Goal: Transaction & Acquisition: Purchase product/service

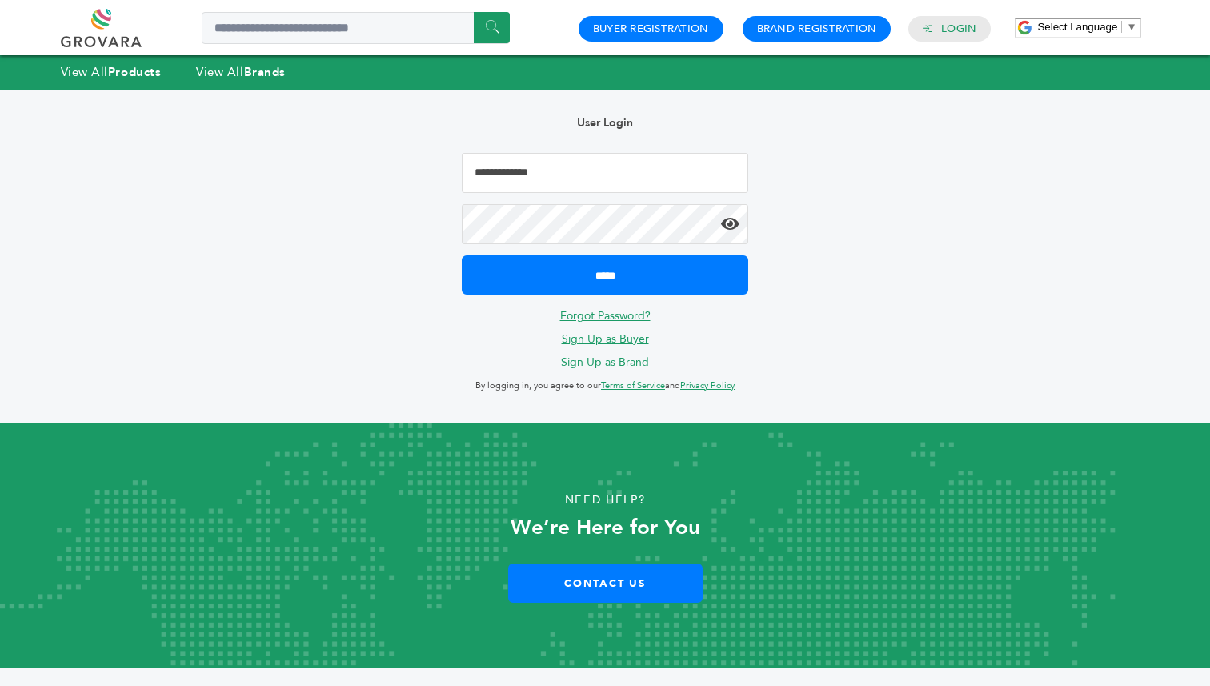
click at [582, 172] on input "Email Address" at bounding box center [605, 173] width 286 height 40
type input "**********"
click at [462, 255] on input "*****" at bounding box center [605, 274] width 286 height 39
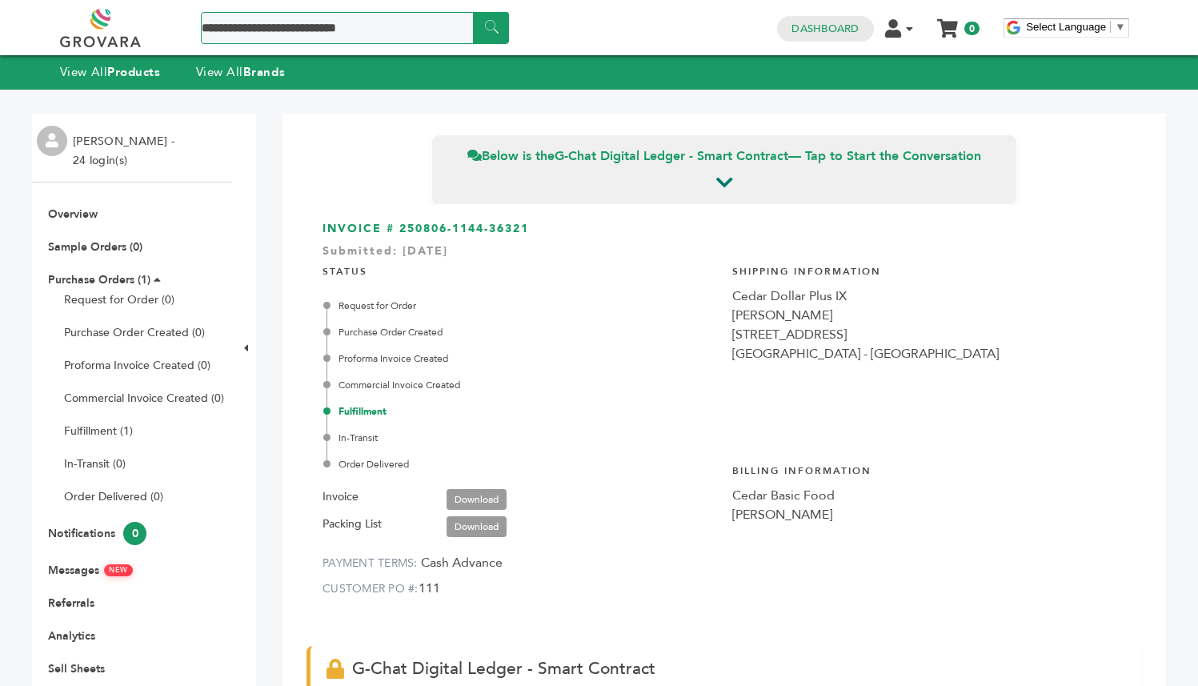
click at [310, 38] on input "Search a product or brand..." at bounding box center [355, 28] width 308 height 32
click at [158, 76] on strong "Products" at bounding box center [133, 72] width 53 height 16
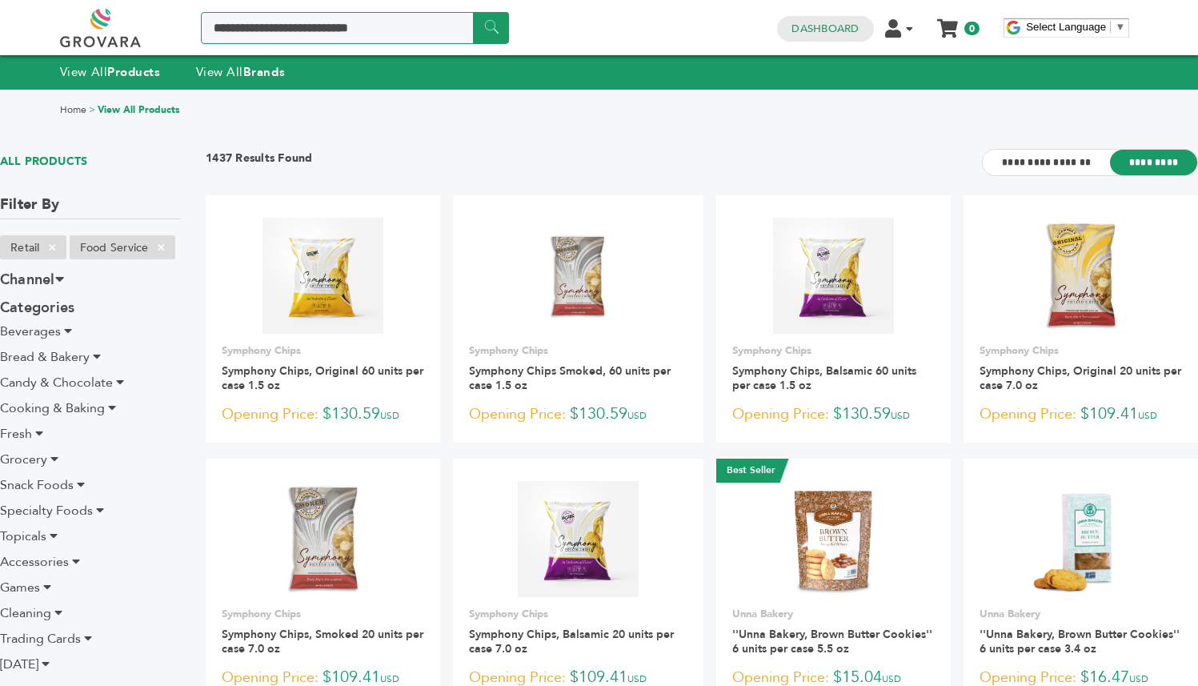
click at [358, 27] on input "Search a product or brand..." at bounding box center [355, 28] width 308 height 32
type input "*******"
click at [483, 17] on input "******" at bounding box center [491, 27] width 36 height 31
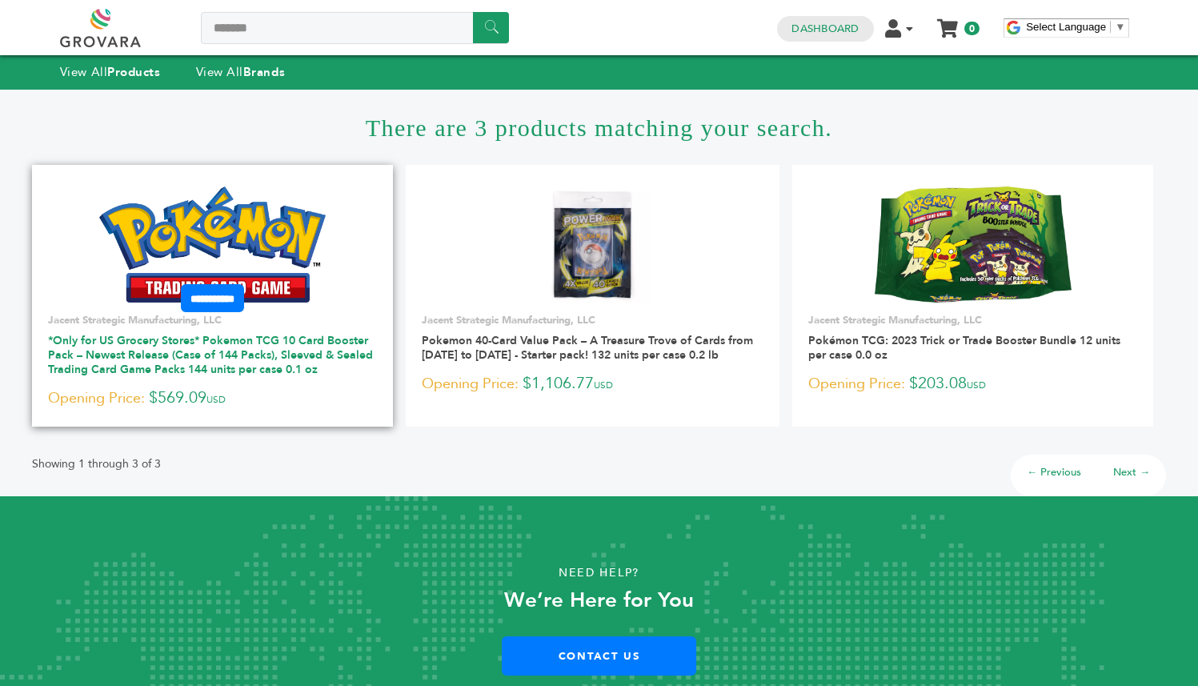
click at [242, 351] on link "*Only for US Grocery Stores* Pokemon TCG 10 Card Booster Pack – Newest Release …" at bounding box center [210, 355] width 325 height 44
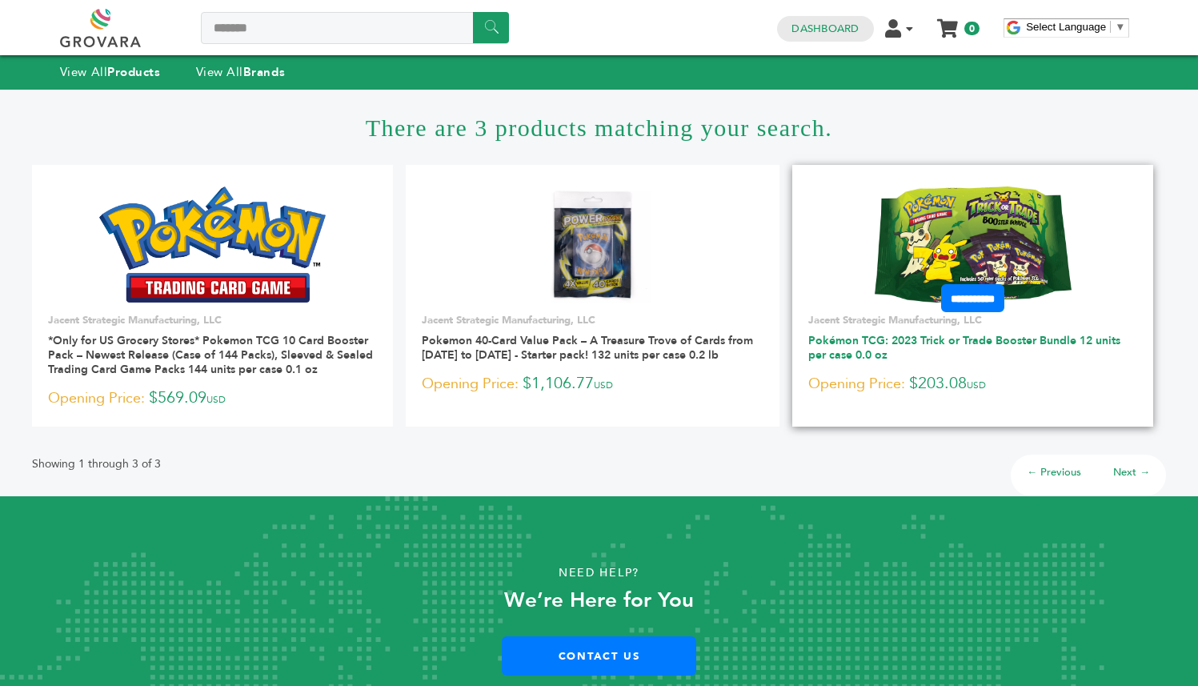
click at [837, 346] on link "Pokémon TCG: 2023 Trick or Trade Booster Bundle 12 units per case 0.0 oz" at bounding box center [964, 348] width 312 height 30
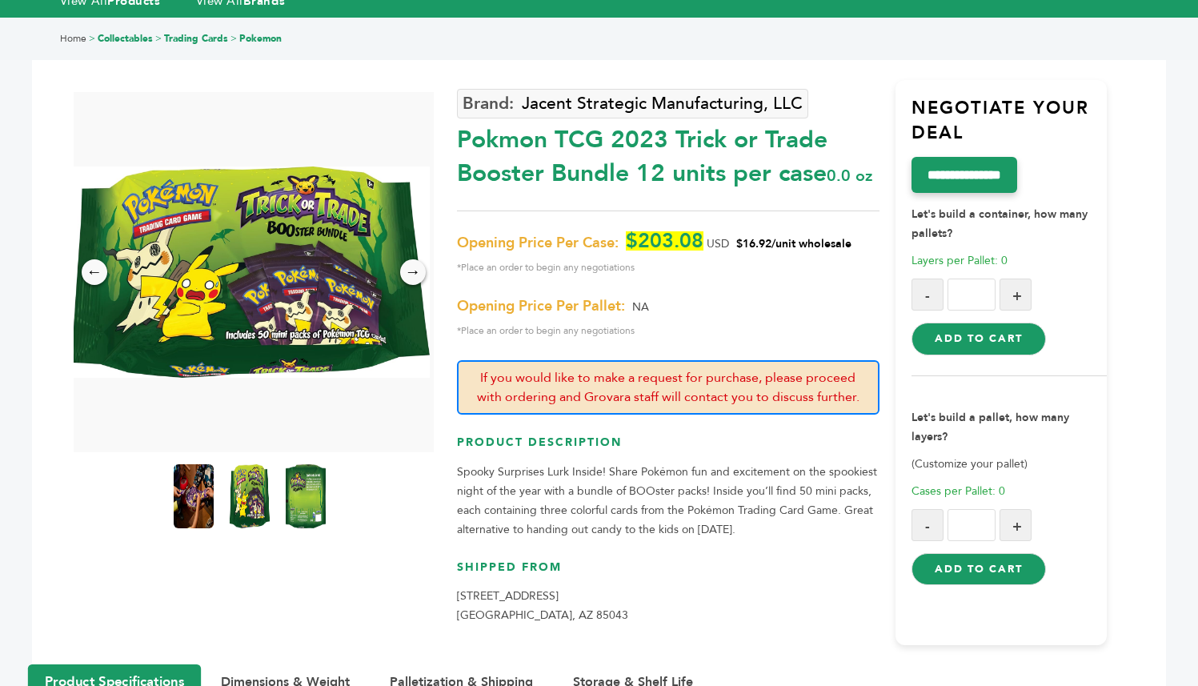
scroll to position [126, 0]
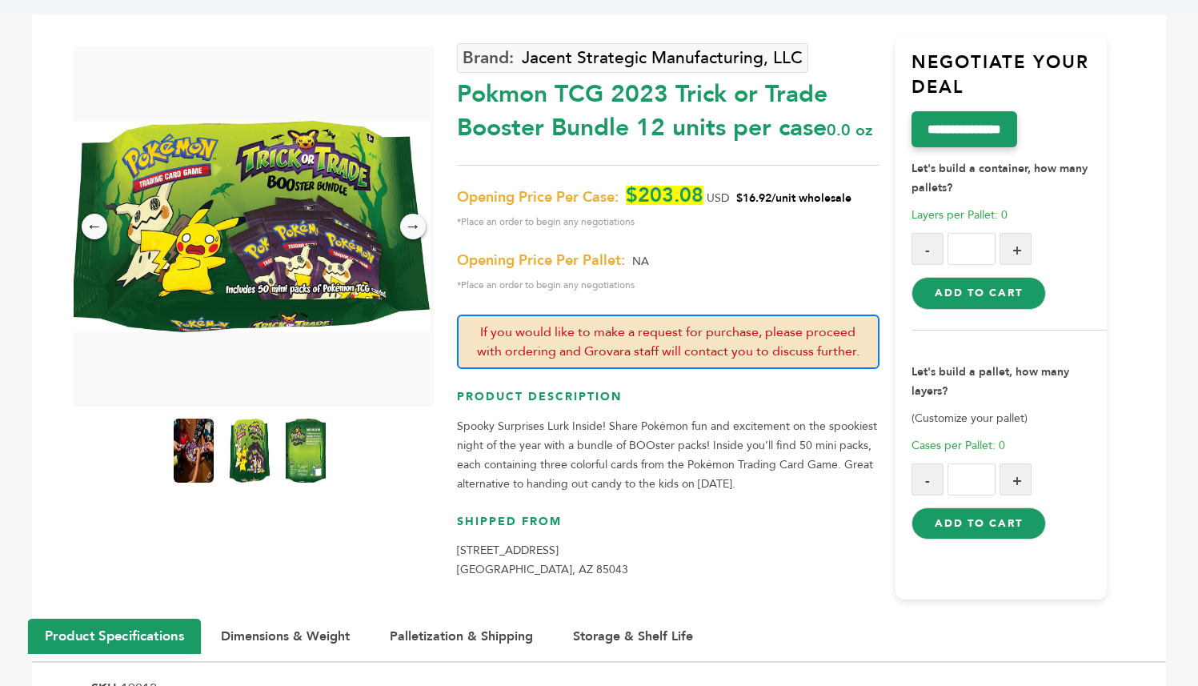
drag, startPoint x: 583, startPoint y: 230, endPoint x: 557, endPoint y: 239, distance: 28.1
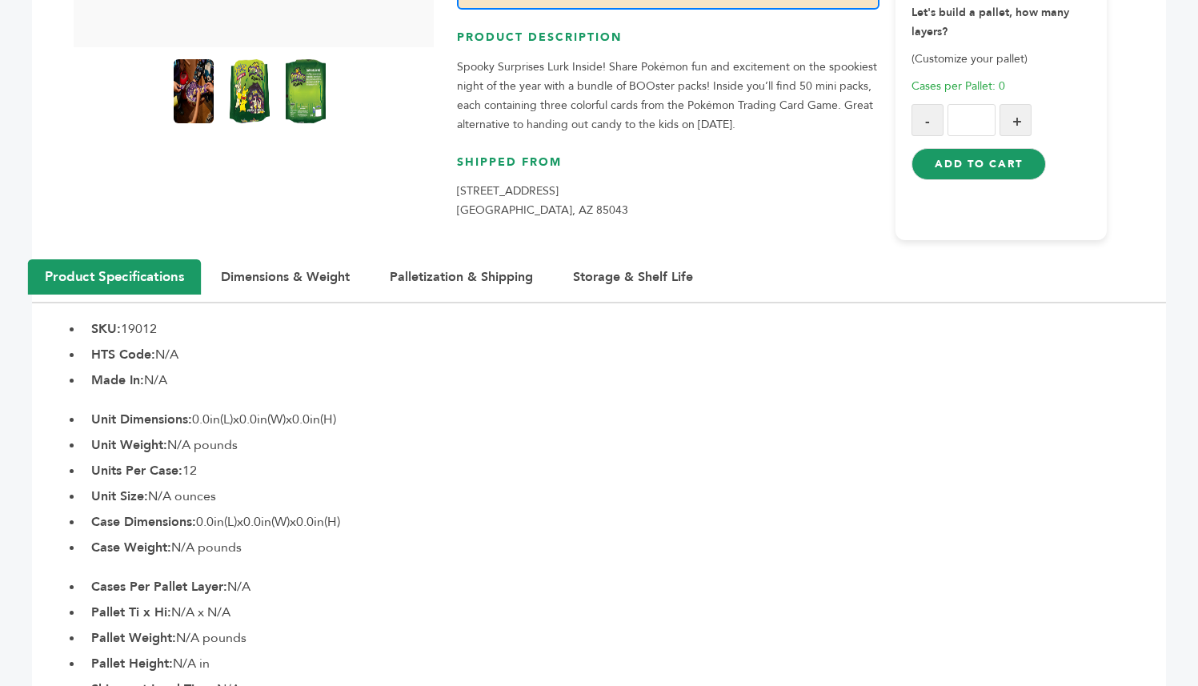
drag, startPoint x: 446, startPoint y: 353, endPoint x: 418, endPoint y: 367, distance: 31.1
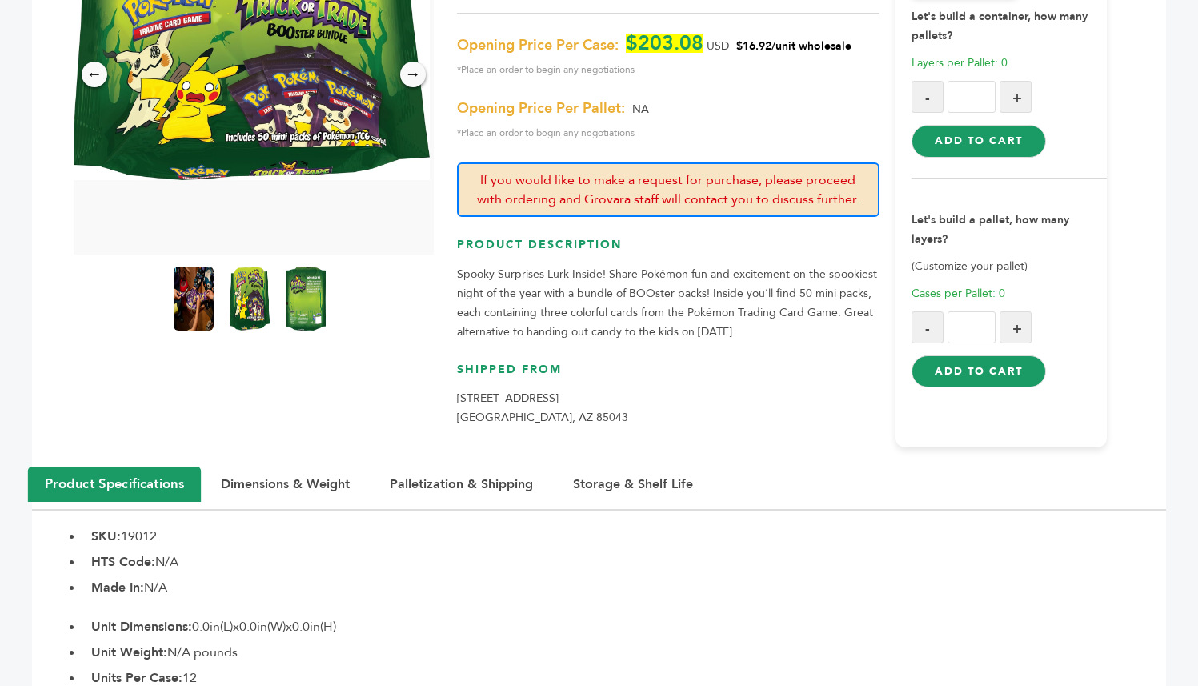
scroll to position [129, 0]
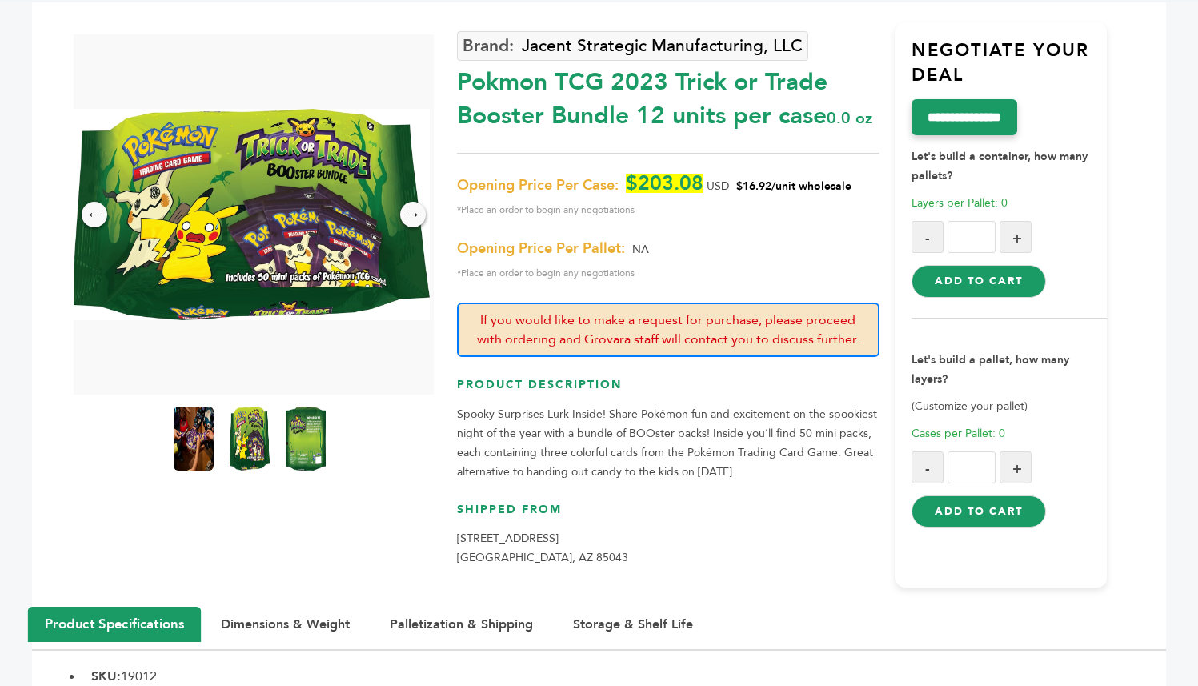
drag, startPoint x: 412, startPoint y: 377, endPoint x: 399, endPoint y: 382, distance: 13.7
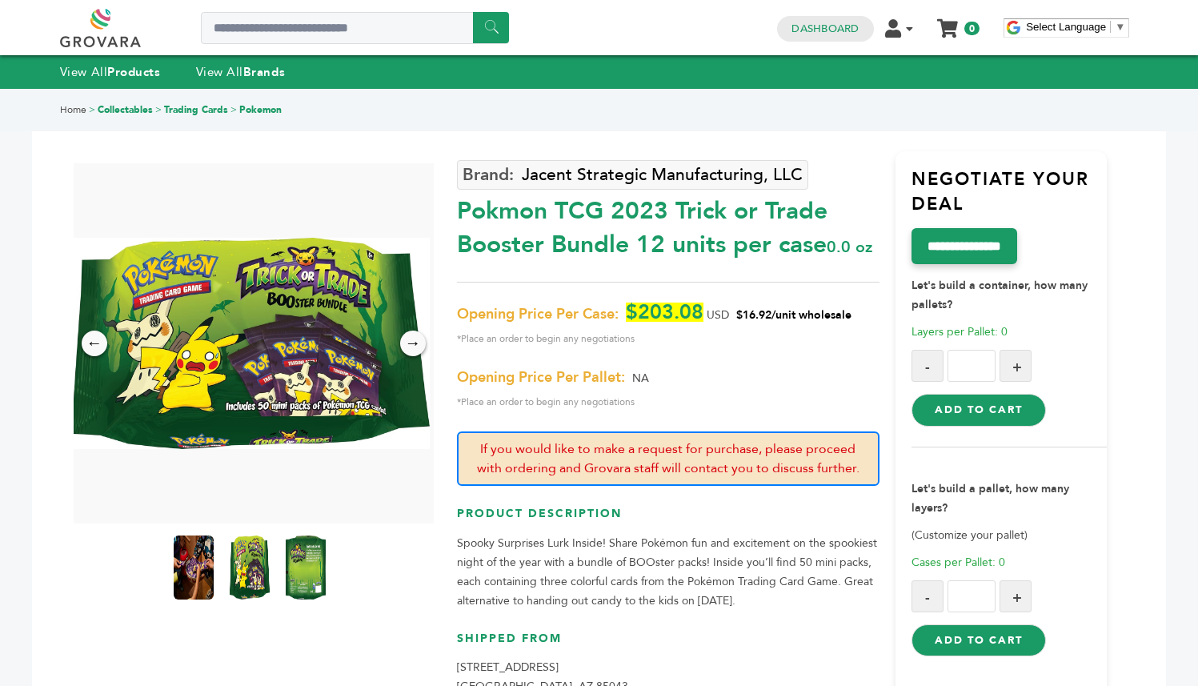
click at [199, 562] on img at bounding box center [194, 567] width 40 height 64
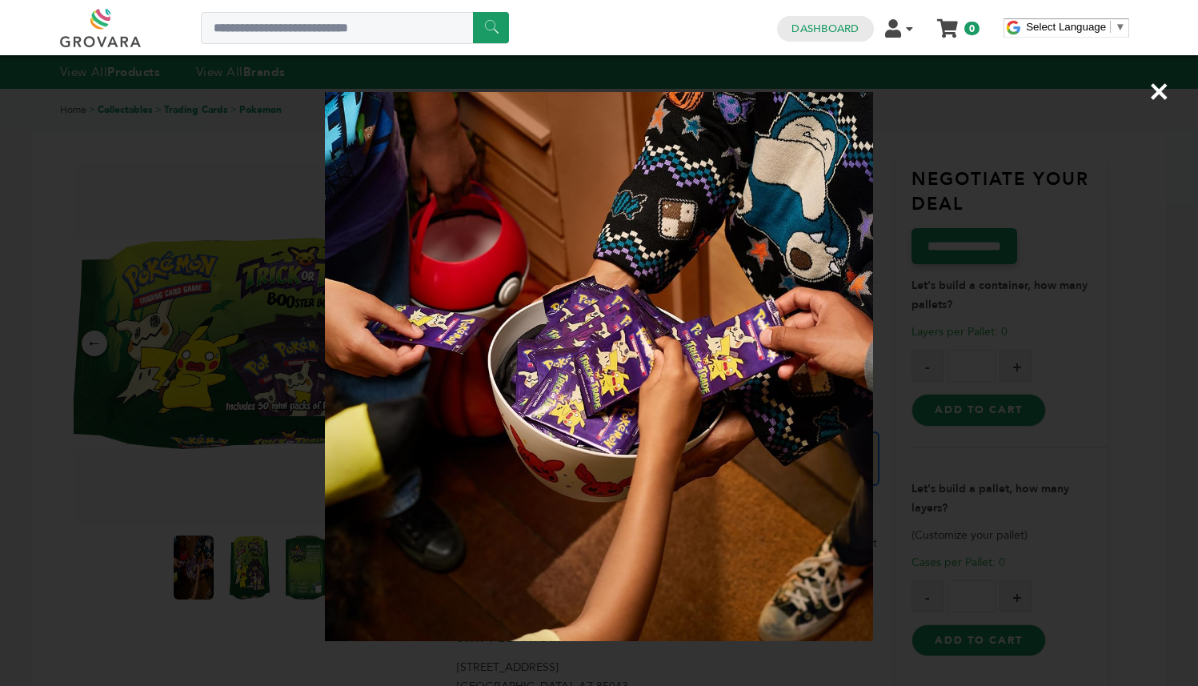
click at [1158, 94] on span "×" at bounding box center [1159, 91] width 22 height 45
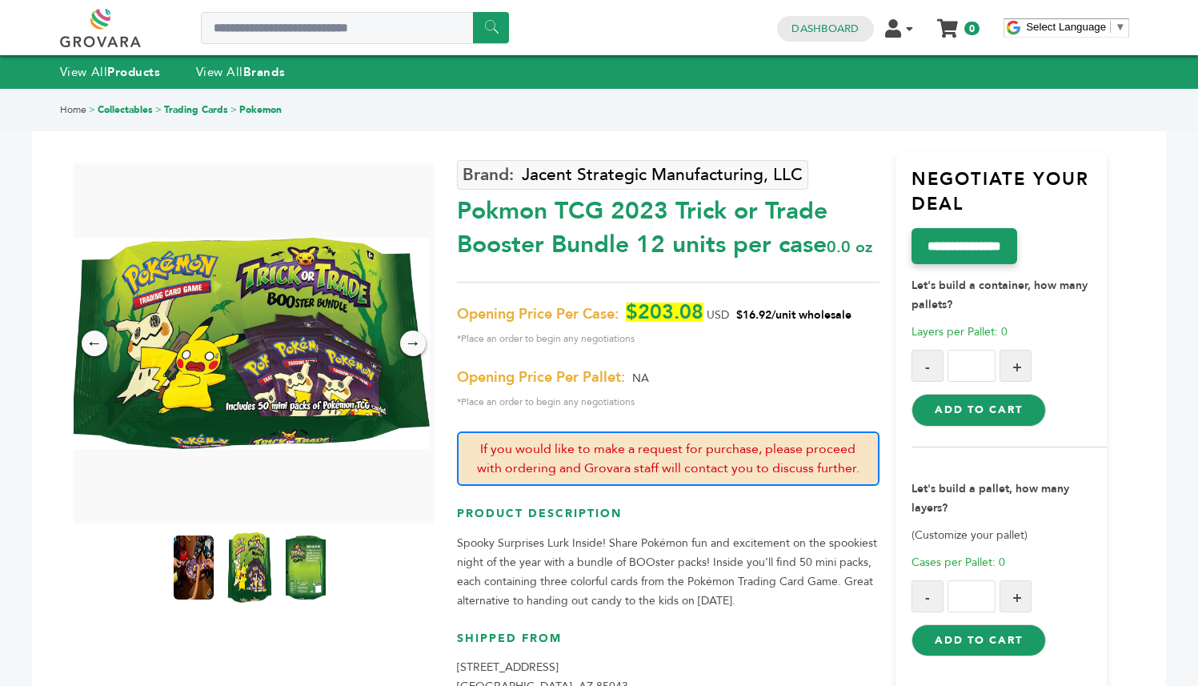
click at [261, 564] on img at bounding box center [249, 567] width 44 height 70
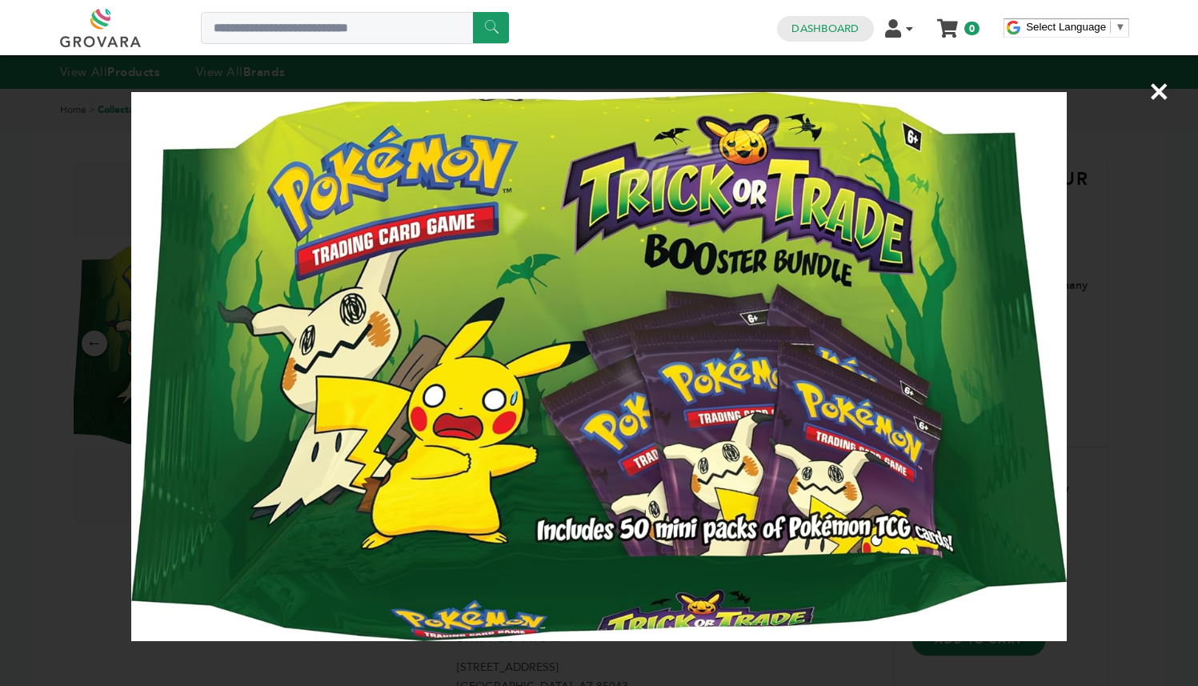
click at [1156, 89] on span "×" at bounding box center [1159, 91] width 22 height 45
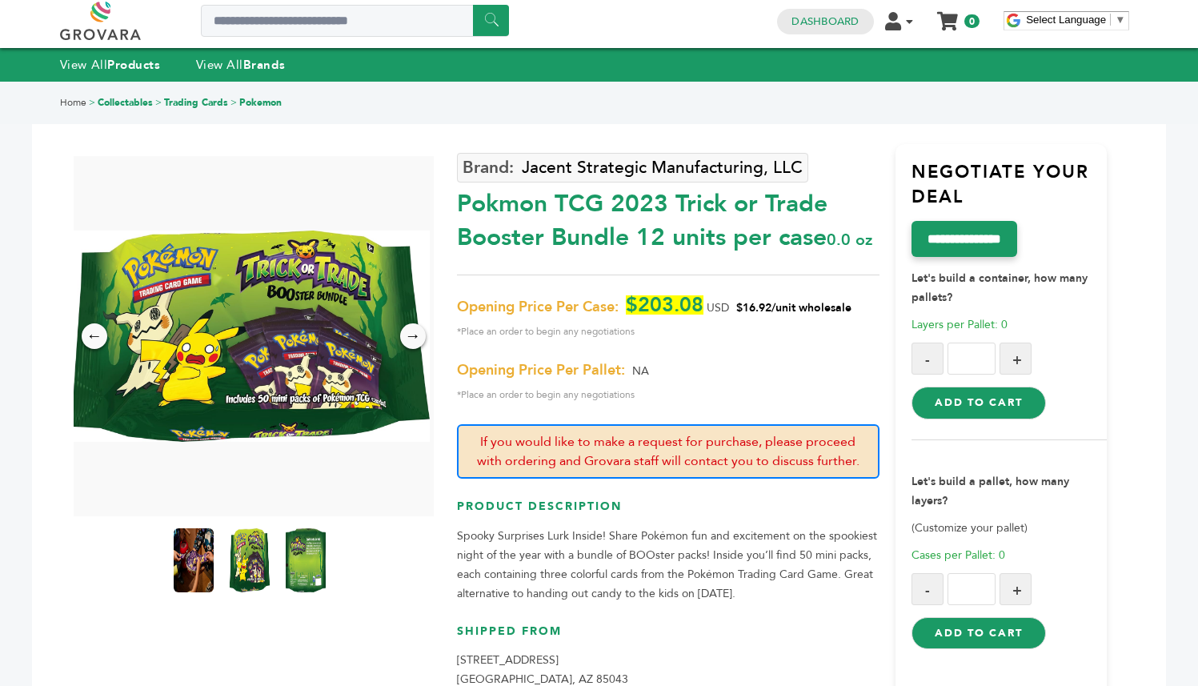
scroll to position [327, 0]
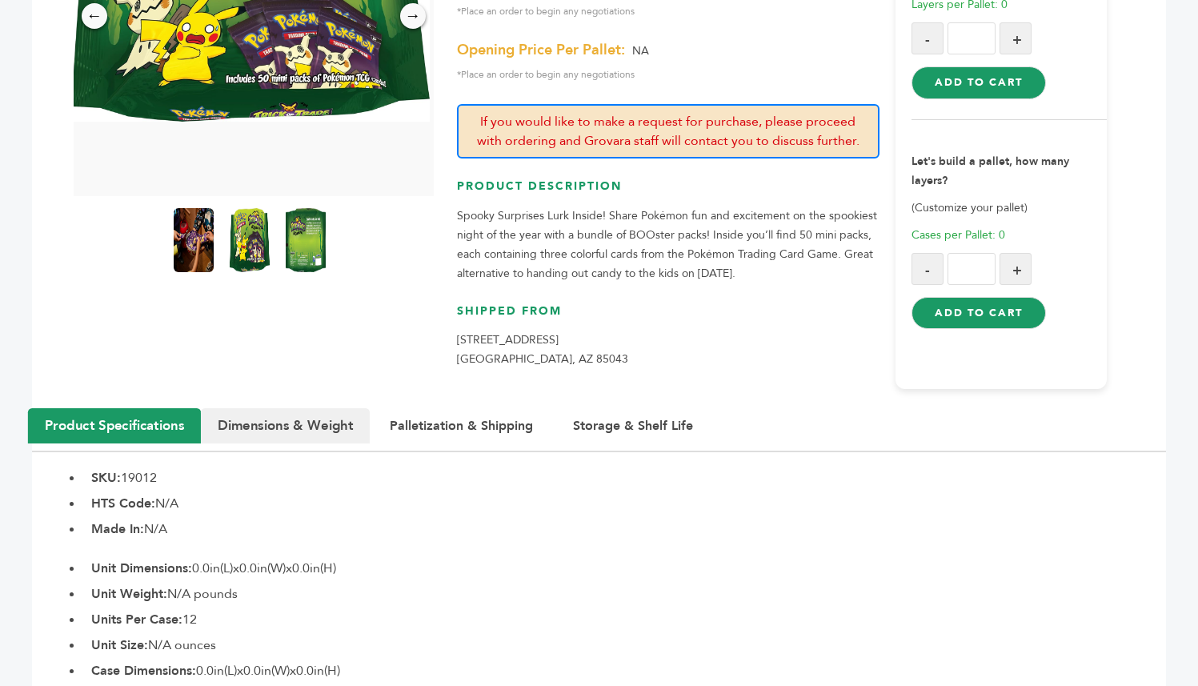
click at [243, 443] on button "Dimensions & Weight" at bounding box center [285, 425] width 169 height 35
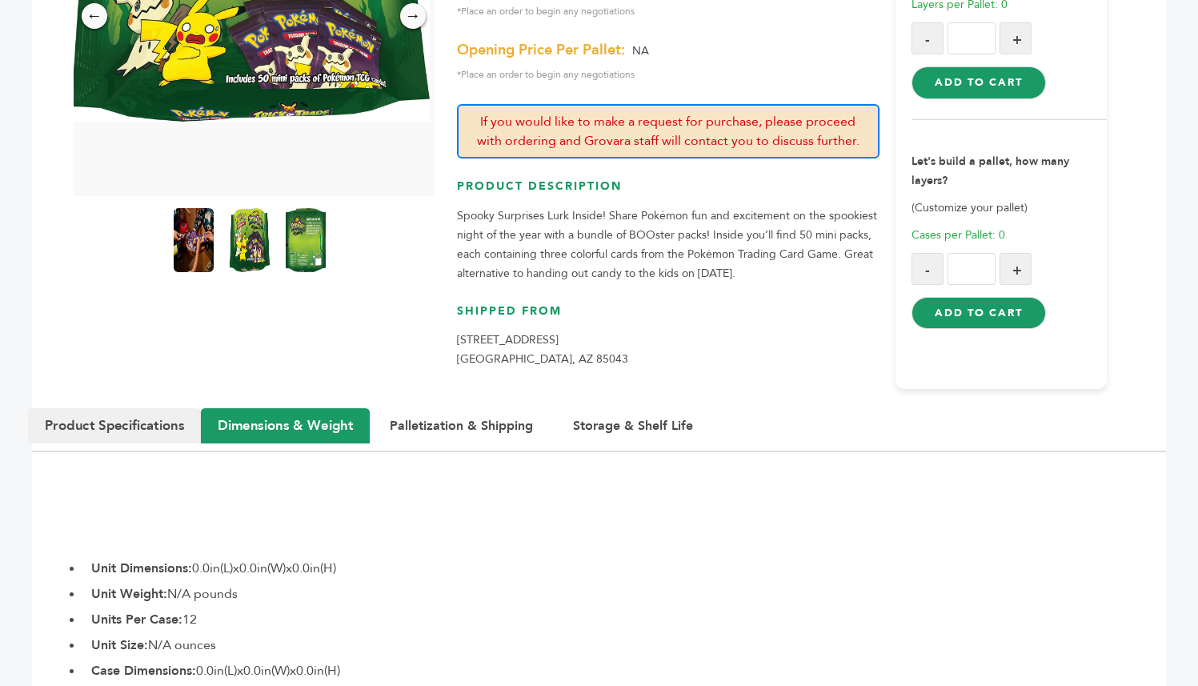
drag, startPoint x: 138, startPoint y: 460, endPoint x: 171, endPoint y: 459, distance: 33.6
click at [138, 443] on button "Product Specifications" at bounding box center [114, 425] width 173 height 35
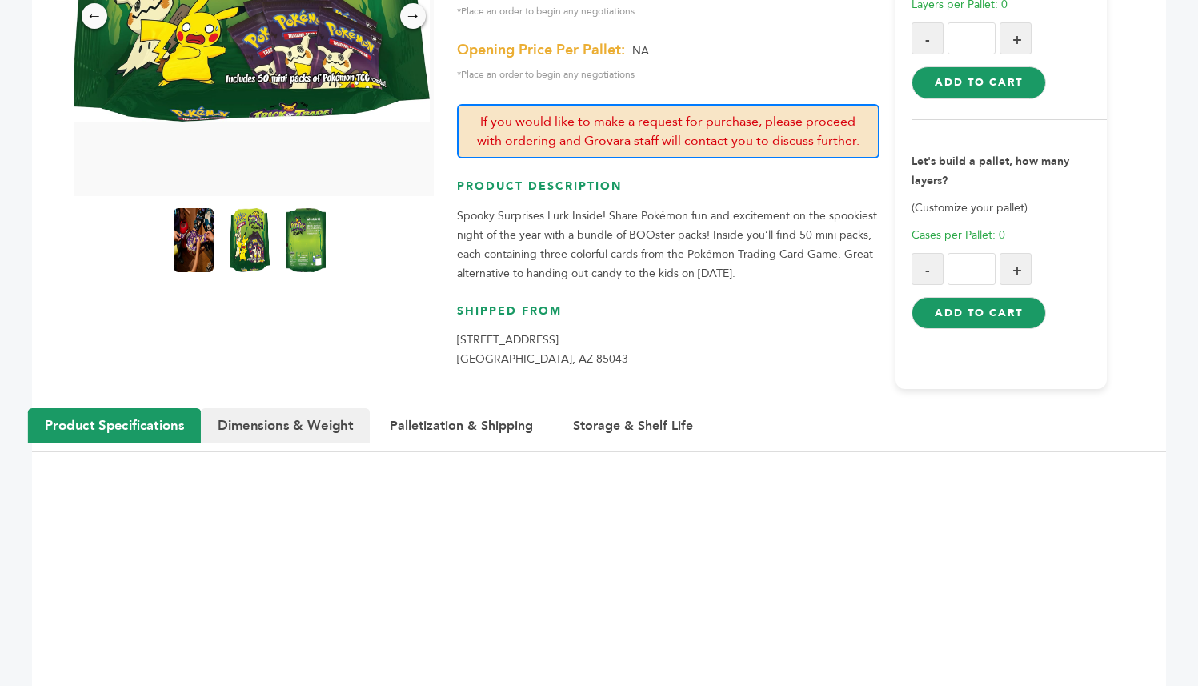
click at [314, 443] on button "Dimensions & Weight" at bounding box center [285, 425] width 169 height 35
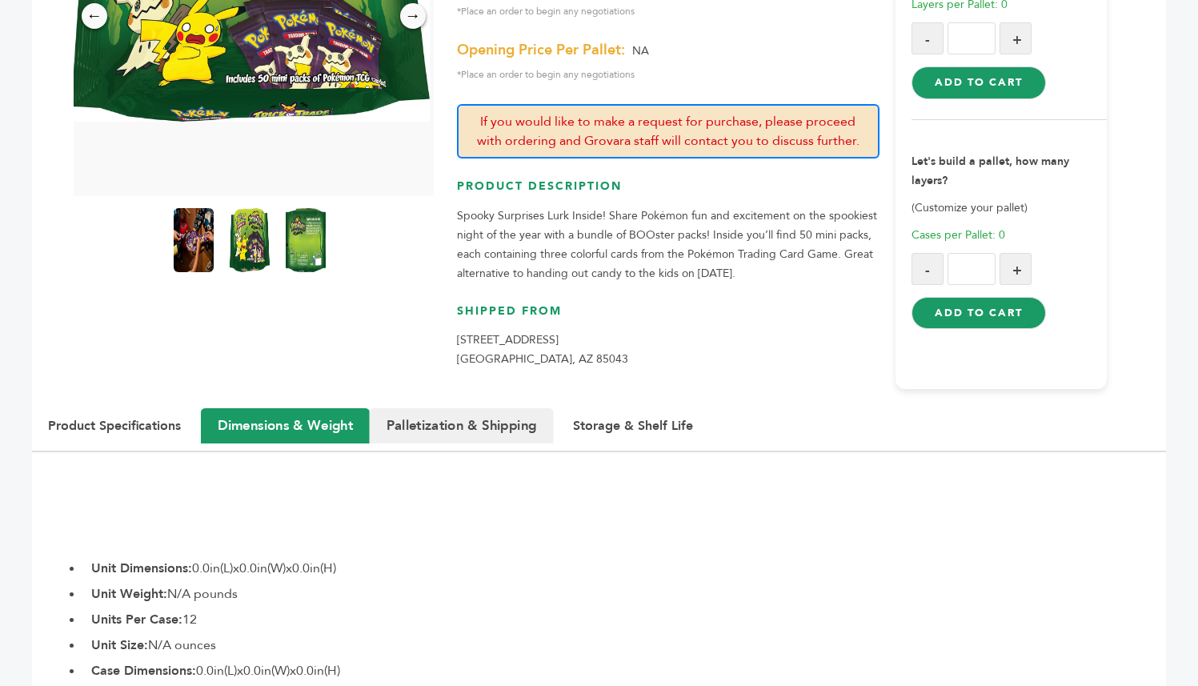
click at [453, 443] on button "Palletization & Shipping" at bounding box center [462, 425] width 184 height 35
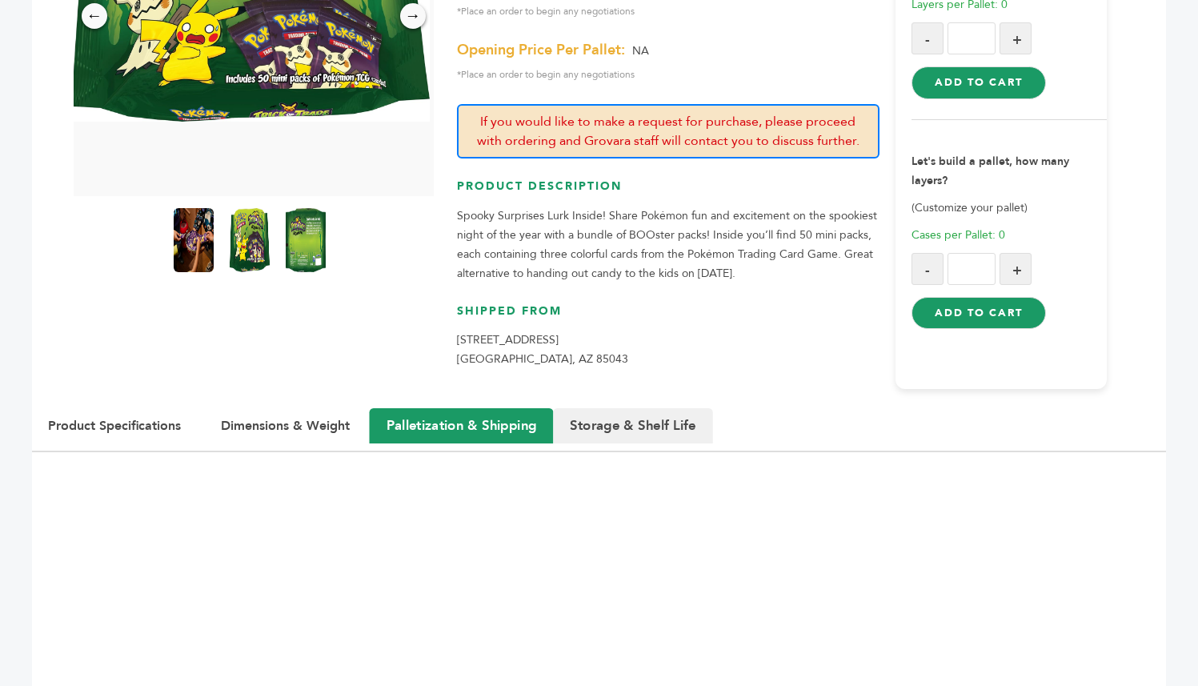
click at [574, 443] on button "Storage & Shelf Life" at bounding box center [633, 425] width 160 height 35
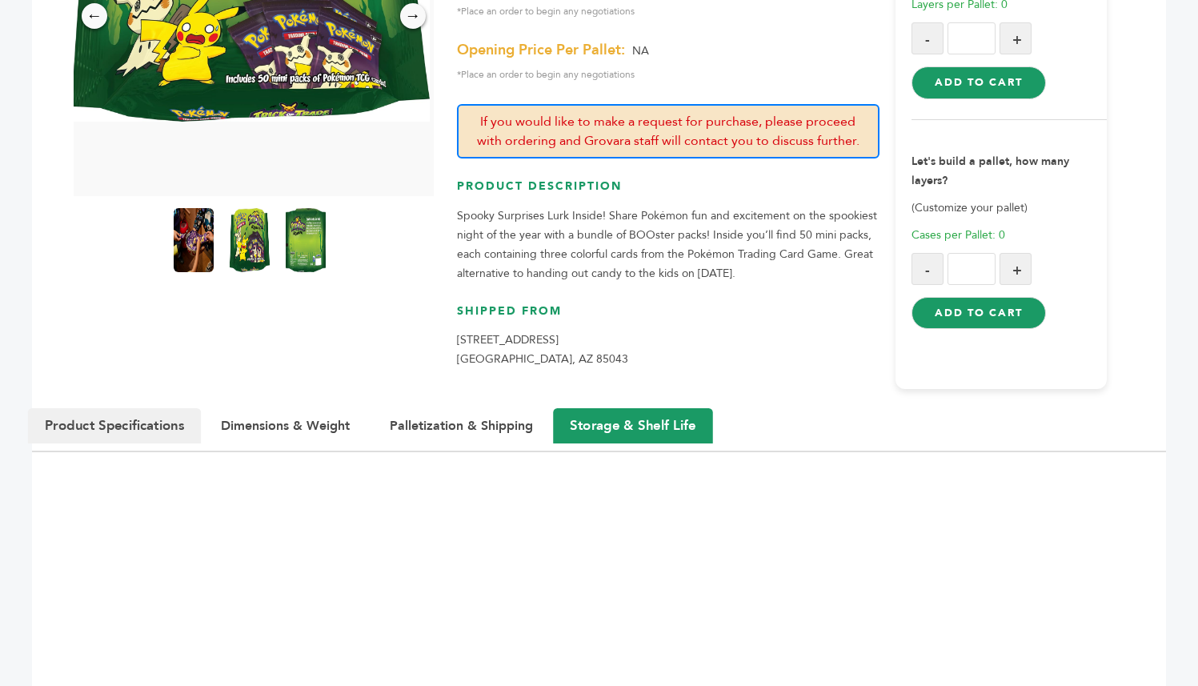
click at [154, 443] on button "Product Specifications" at bounding box center [114, 425] width 173 height 35
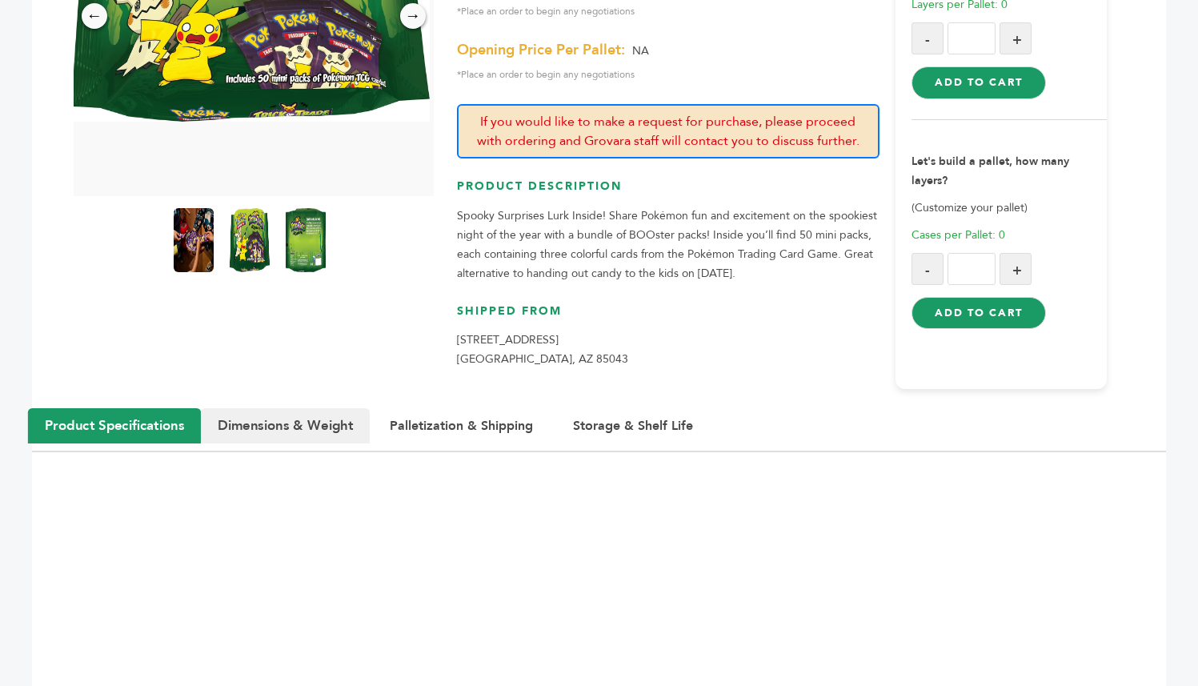
click at [223, 443] on button "Dimensions & Weight" at bounding box center [285, 425] width 169 height 35
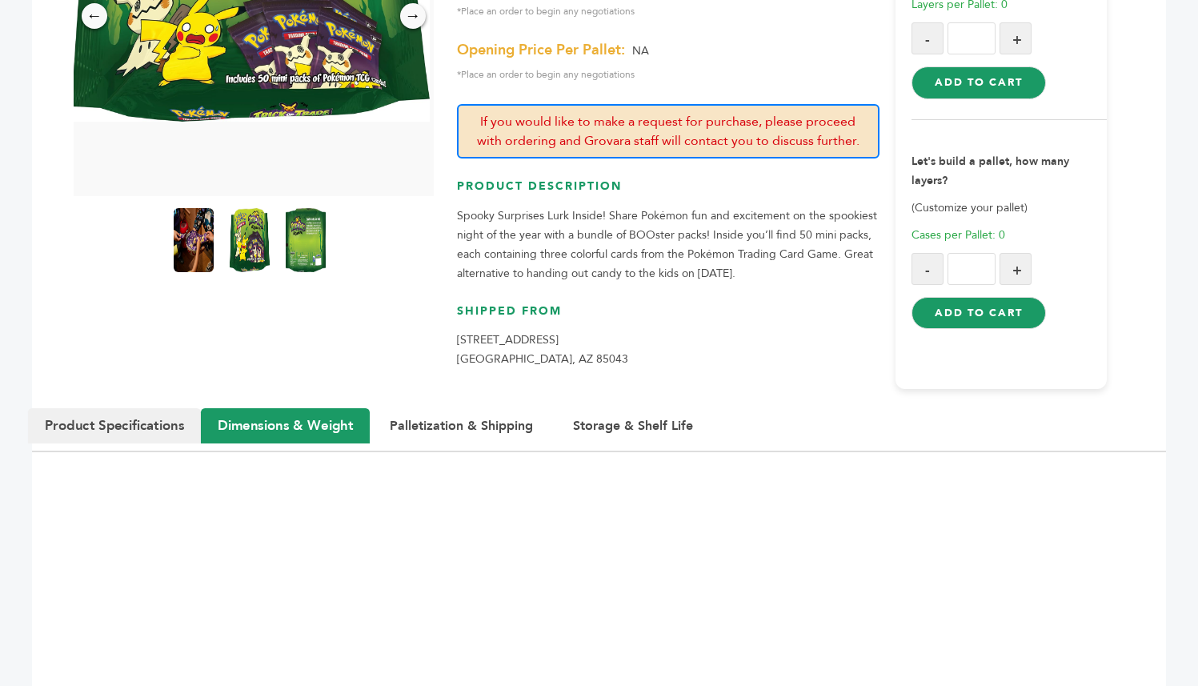
click at [78, 443] on button "Product Specifications" at bounding box center [114, 425] width 173 height 35
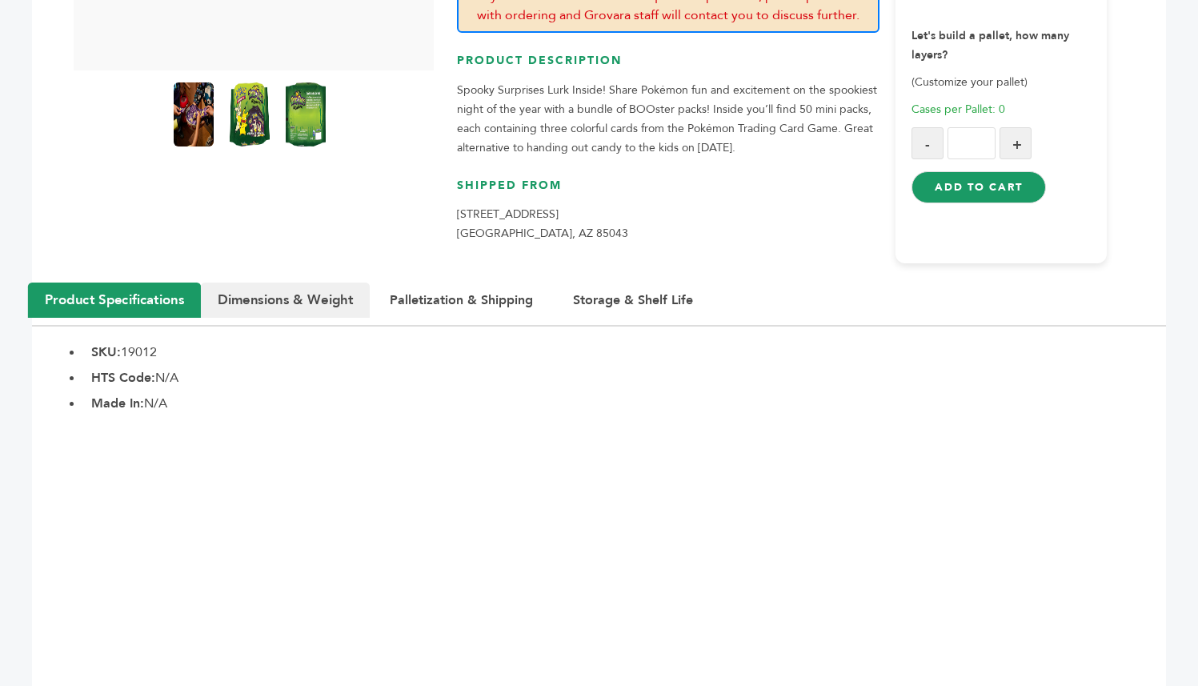
scroll to position [0, 0]
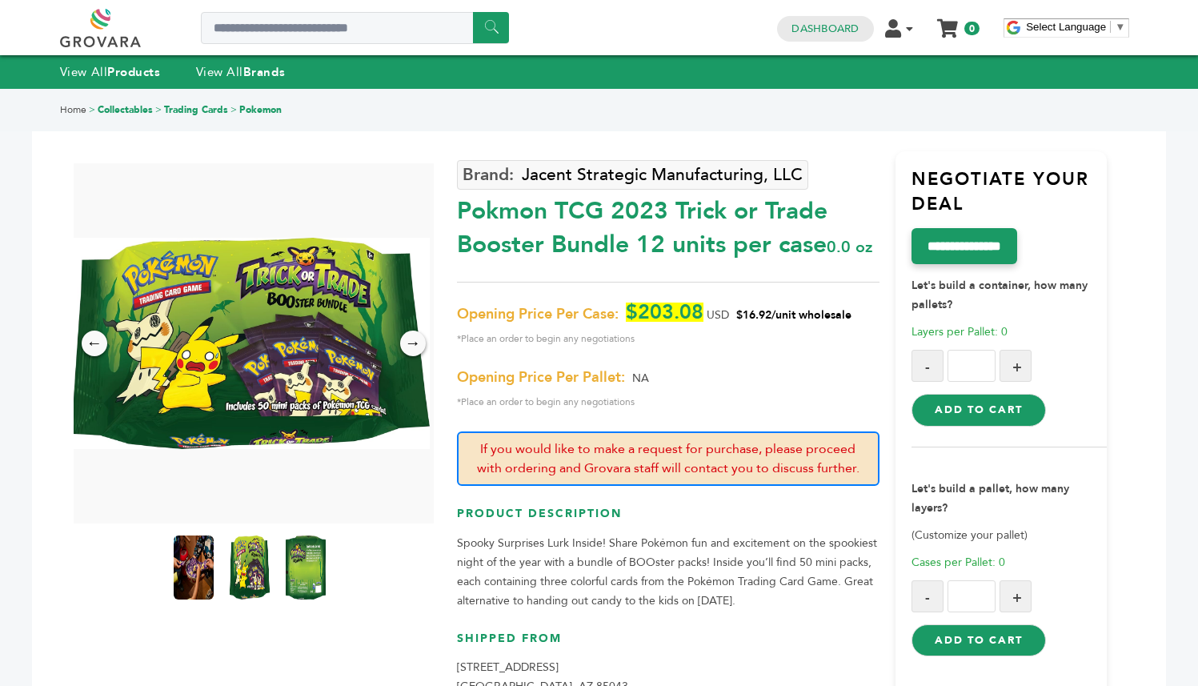
click at [571, 392] on div "Opening Price Per Case: $203.08 USD $16.92/unit wholesale *Place an order to be…" at bounding box center [668, 356] width 423 height 109
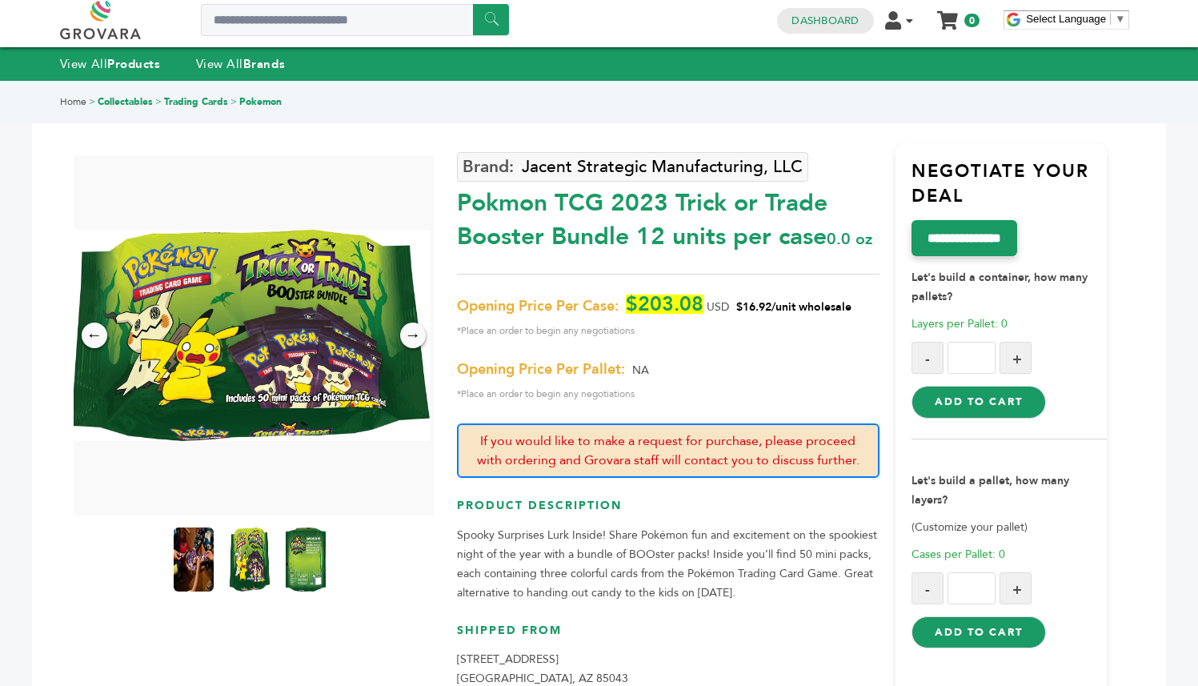
drag, startPoint x: 769, startPoint y: 342, endPoint x: 770, endPoint y: 351, distance: 8.8
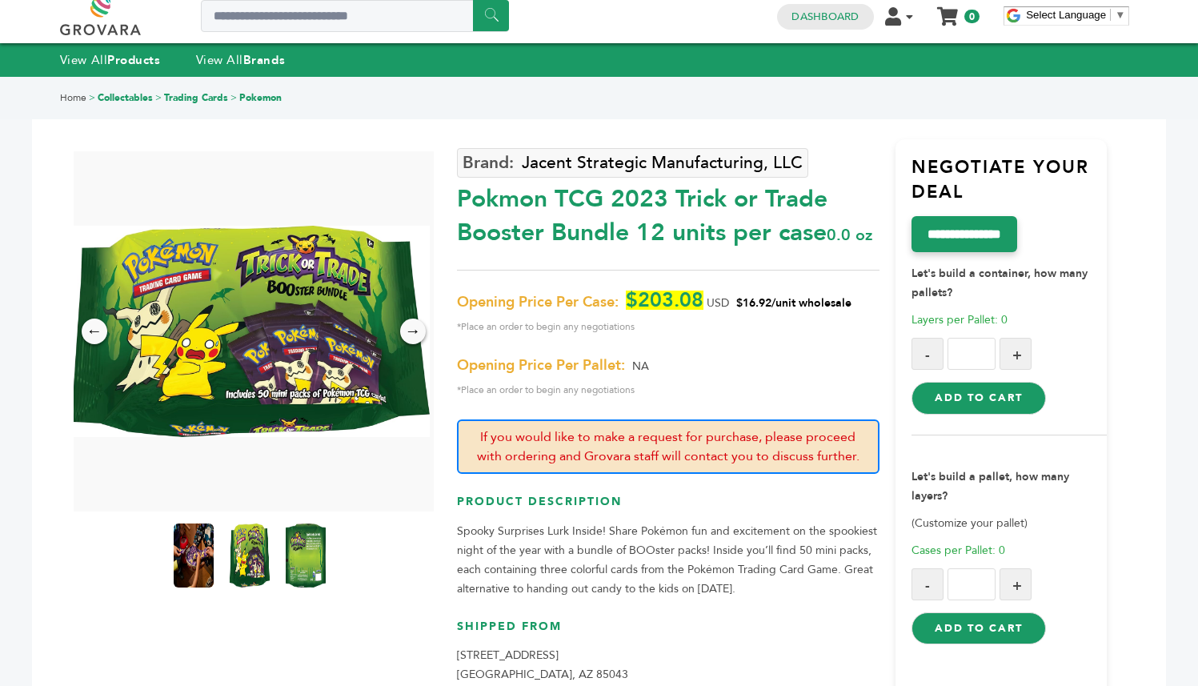
click at [186, 566] on img at bounding box center [194, 555] width 40 height 64
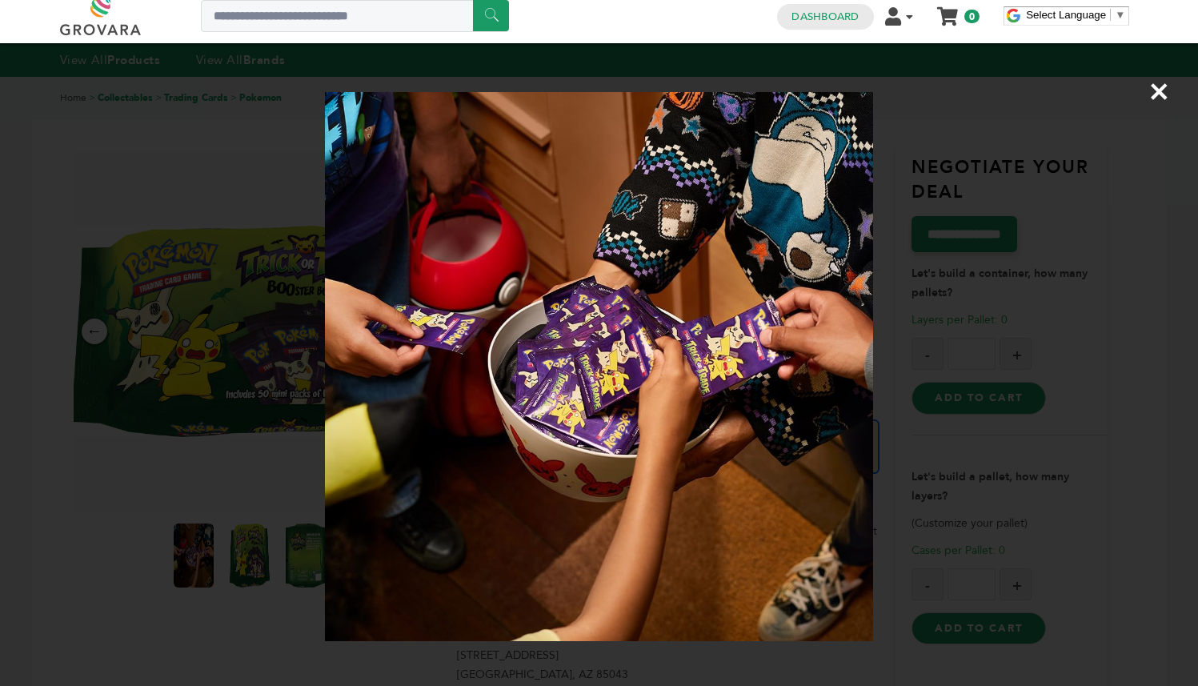
drag, startPoint x: 192, startPoint y: 622, endPoint x: 233, endPoint y: 593, distance: 50.0
click at [194, 621] on div "×" at bounding box center [599, 343] width 1198 height 686
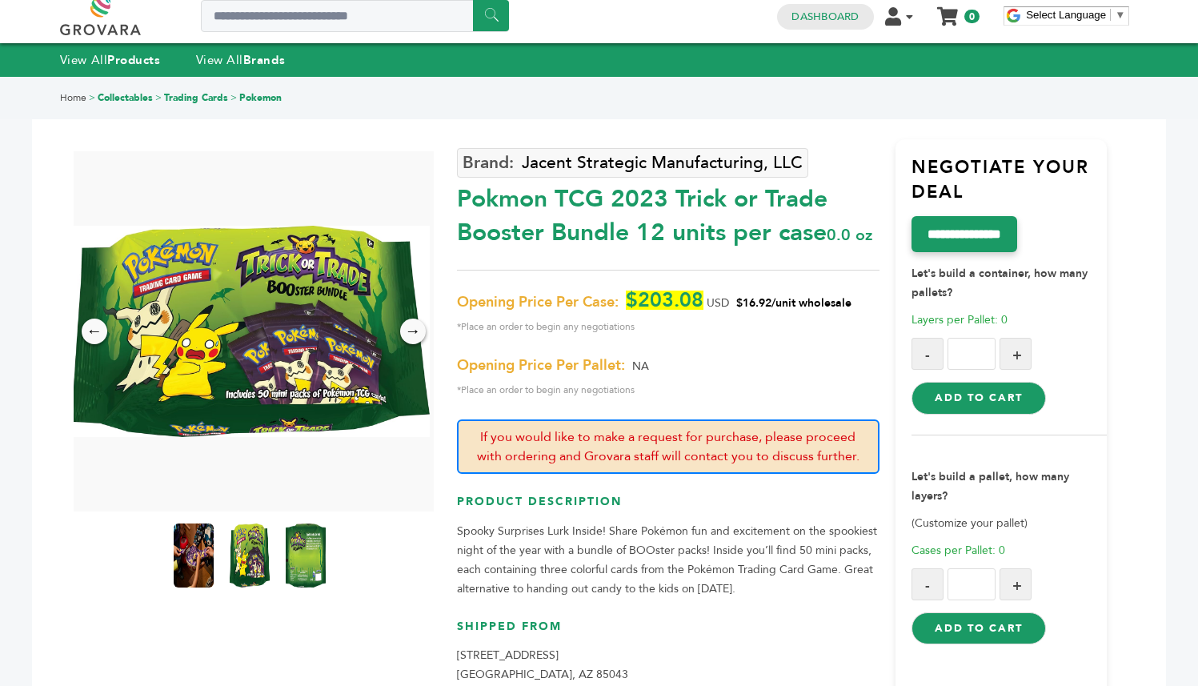
click at [230, 589] on div at bounding box center [254, 555] width 160 height 72
click at [248, 579] on img at bounding box center [249, 555] width 44 height 70
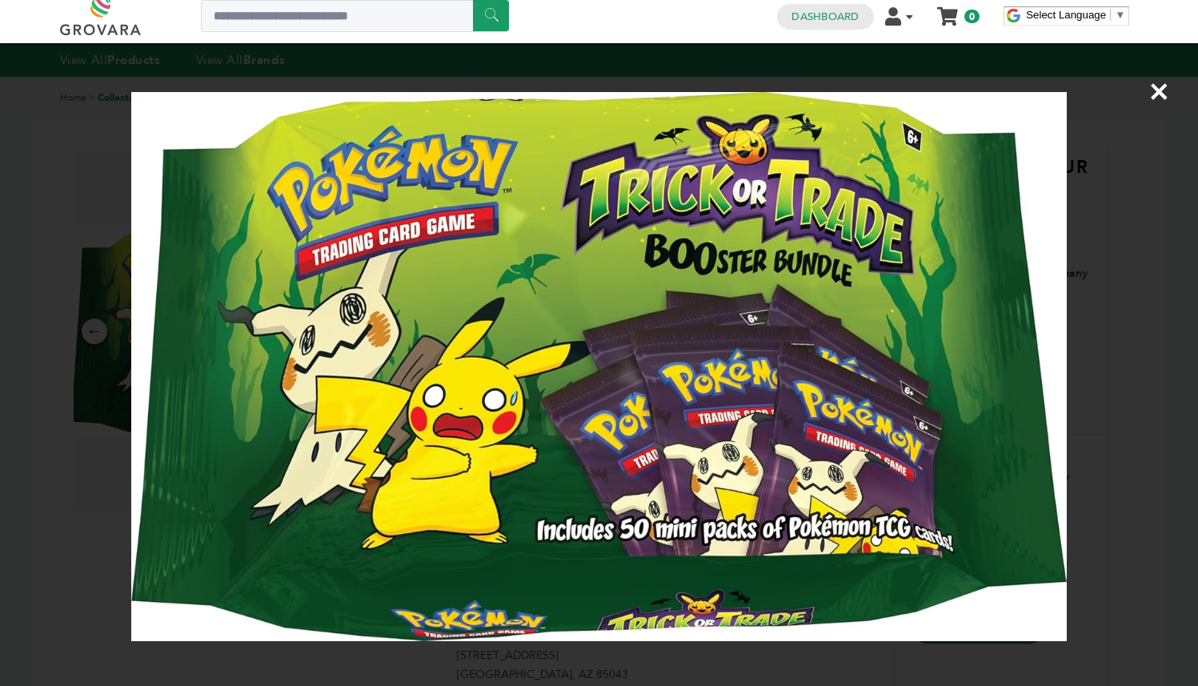
click at [59, 491] on div "×" at bounding box center [599, 343] width 1198 height 686
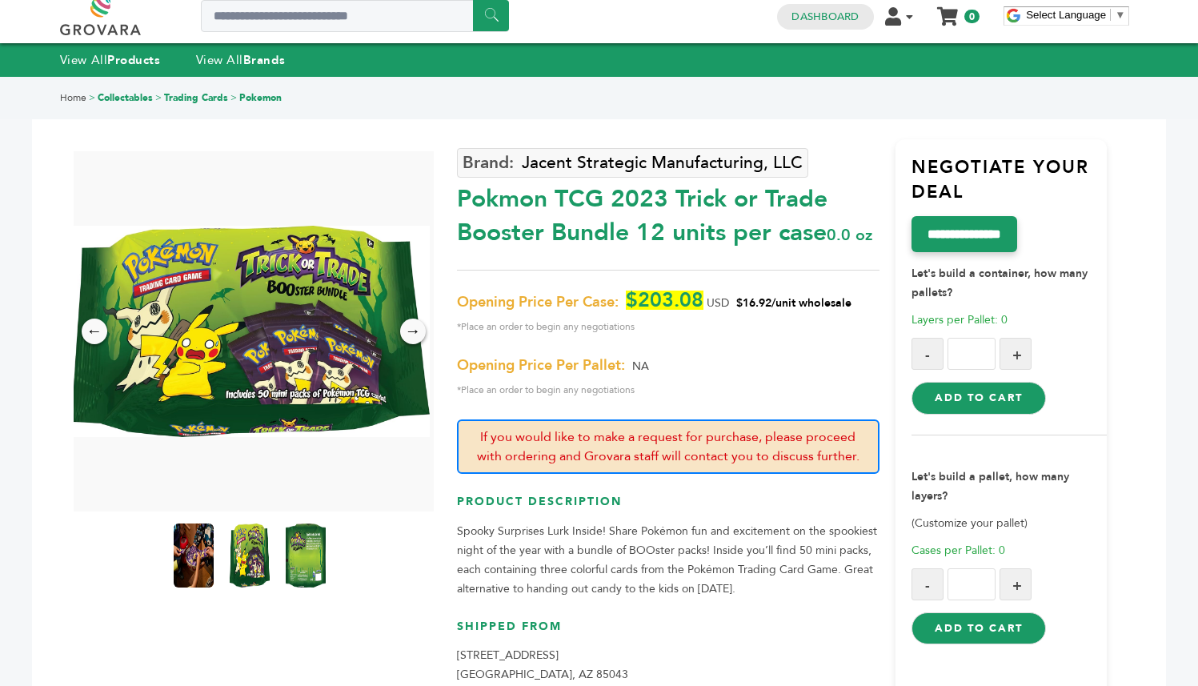
click at [647, 250] on div "Pokmon TCG 2023 Trick or Trade Booster Bundle 12 units per case 0.0 oz" at bounding box center [668, 211] width 423 height 75
drag, startPoint x: 648, startPoint y: 256, endPoint x: 533, endPoint y: 250, distance: 115.4
click at [511, 242] on div "Pokmon TCG 2023 Trick or Trade Booster Bundle 12 units per case 0.0 oz" at bounding box center [668, 211] width 423 height 75
click at [553, 250] on div "Pokmon TCG 2023 Trick or Trade Booster Bundle 12 units per case 0.0 oz" at bounding box center [668, 211] width 423 height 75
drag, startPoint x: 538, startPoint y: 249, endPoint x: 548, endPoint y: 242, distance: 12.2
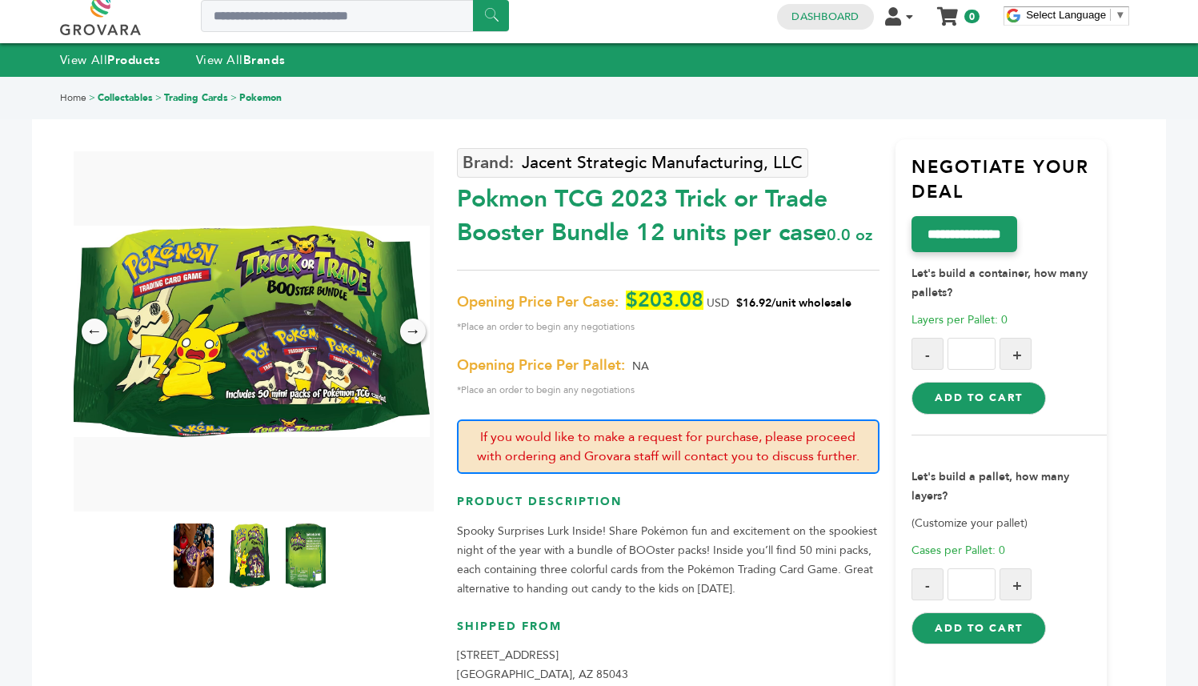
click at [548, 242] on div "Pokmon TCG 2023 Trick or Trade Booster Bundle 12 units per case 0.0 oz" at bounding box center [668, 211] width 423 height 75
drag, startPoint x: 451, startPoint y: 201, endPoint x: 720, endPoint y: 221, distance: 269.6
click at [735, 218] on div "← → × Jacent Strategic Manufacturing, LLC Pokmon TCG 2023 Trick or Trade Booste…" at bounding box center [599, 401] width 1016 height 647
drag, startPoint x: 663, startPoint y: 274, endPoint x: 583, endPoint y: 247, distance: 85.0
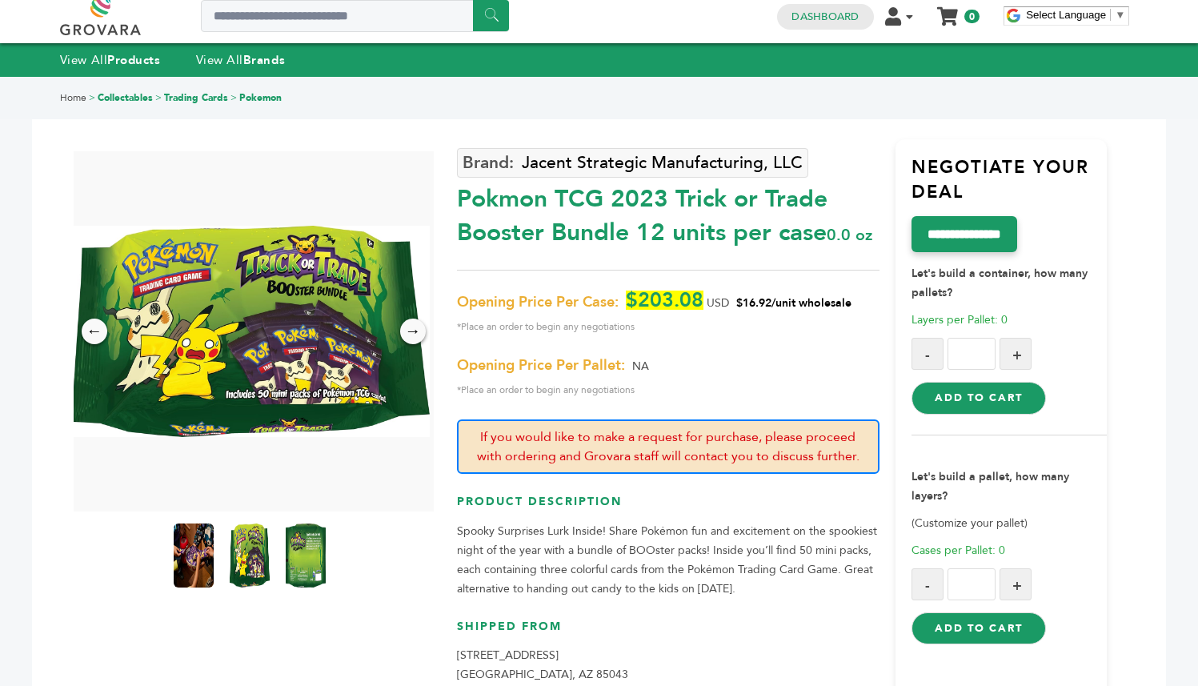
click at [657, 250] on div "Pokmon TCG 2023 Trick or Trade Booster Bundle 12 units per case 0.0 oz" at bounding box center [668, 211] width 423 height 75
drag, startPoint x: 452, startPoint y: 197, endPoint x: 708, endPoint y: 236, distance: 259.1
click at [708, 236] on div "← → × Jacent Strategic Manufacturing, LLC Pokmon TCG 2023 Trick or Trade Booste…" at bounding box center [599, 401] width 1016 height 647
drag, startPoint x: 734, startPoint y: 262, endPoint x: 731, endPoint y: 246, distance: 16.2
click at [734, 250] on div "Pokmon TCG 2023 Trick or Trade Booster Bundle 12 units per case 0.0 oz" at bounding box center [668, 211] width 423 height 75
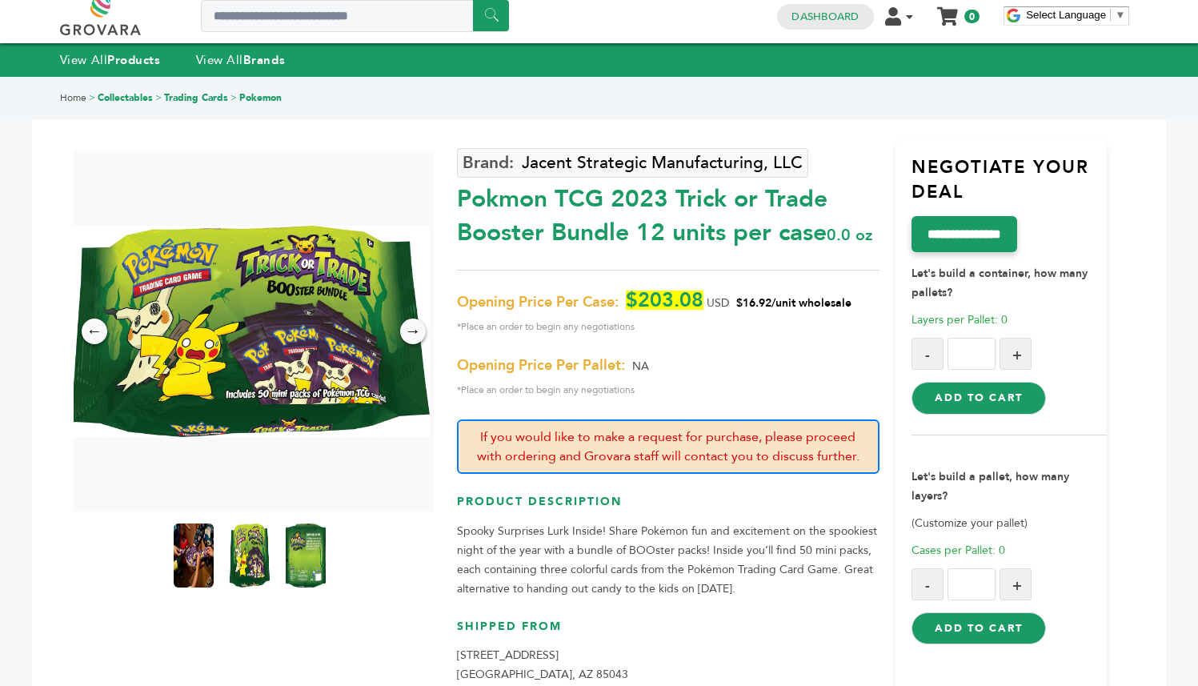
drag, startPoint x: 723, startPoint y: 237, endPoint x: 681, endPoint y: 202, distance: 54.0
click at [680, 202] on div "Pokmon TCG 2023 Trick or Trade Booster Bundle 12 units per case 0.0 oz" at bounding box center [668, 211] width 423 height 75
click at [1163, 118] on div "Home > Collectables > Trading Cards > Pokemon" at bounding box center [599, 98] width 1198 height 42
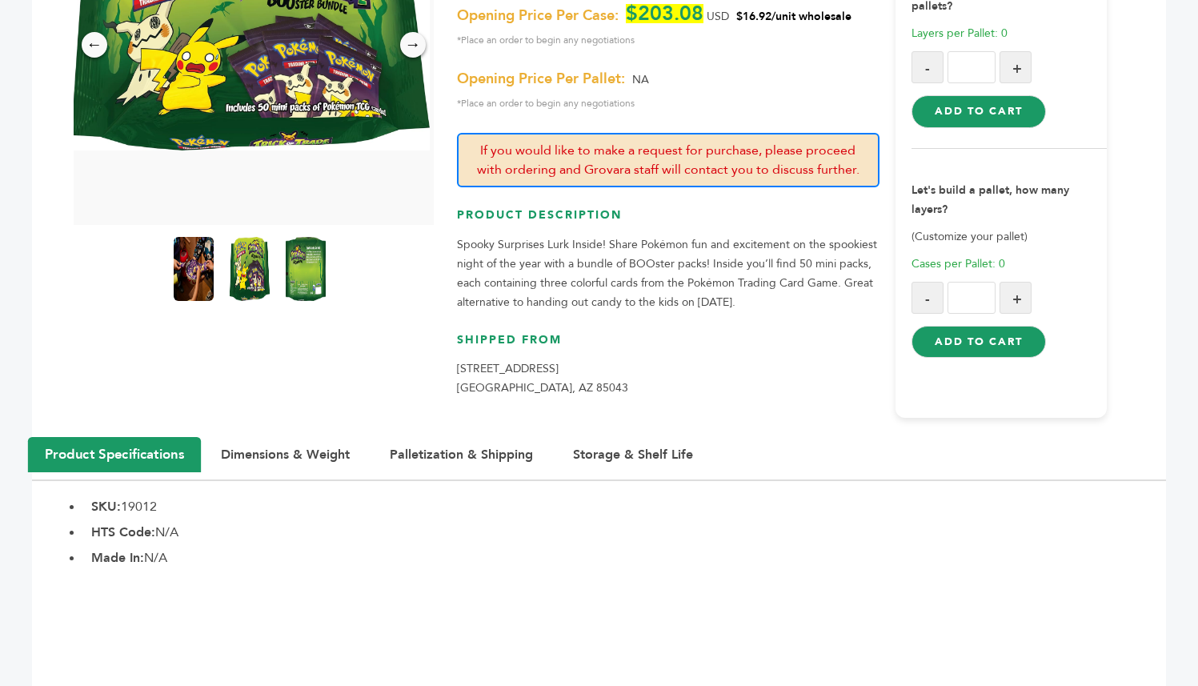
scroll to position [31, 0]
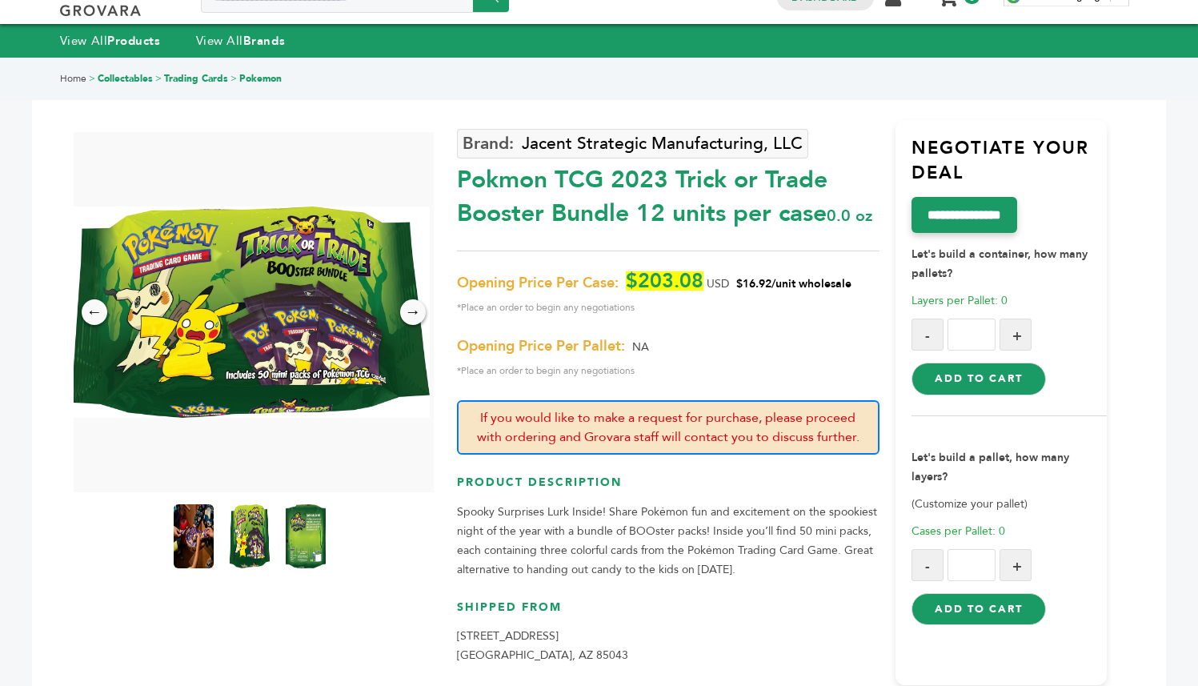
drag, startPoint x: 457, startPoint y: 308, endPoint x: 445, endPoint y: 310, distance: 12.1
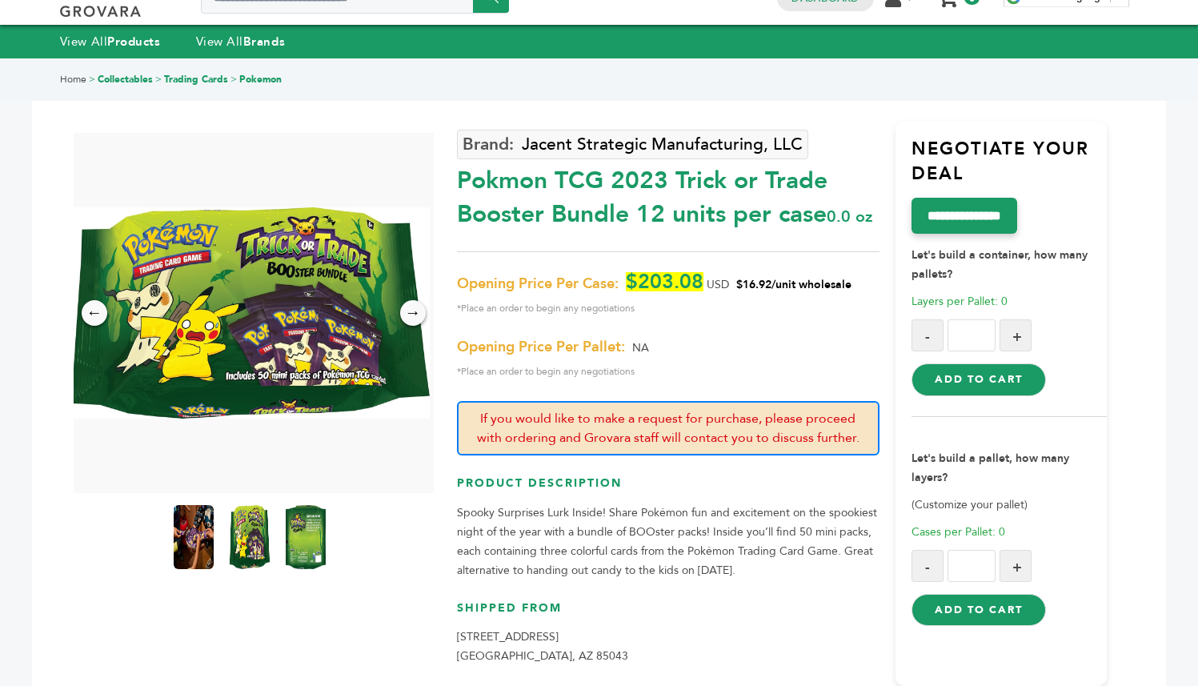
scroll to position [0, 0]
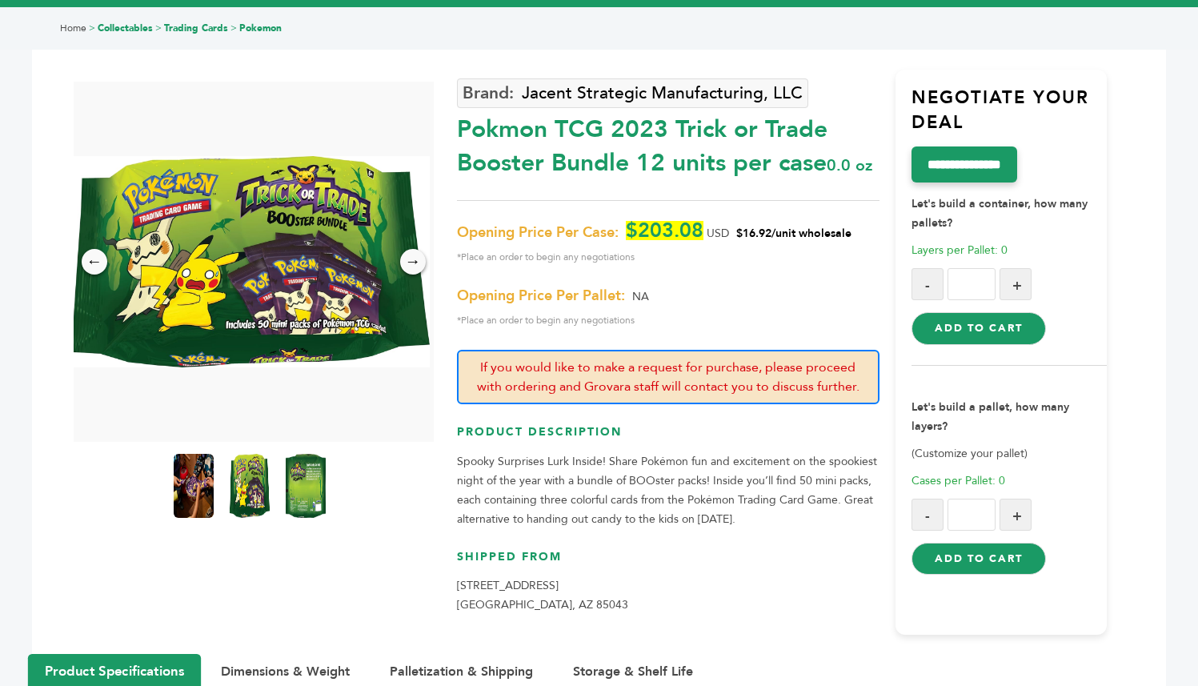
drag, startPoint x: 8, startPoint y: 243, endPoint x: 28, endPoint y: 230, distance: 23.8
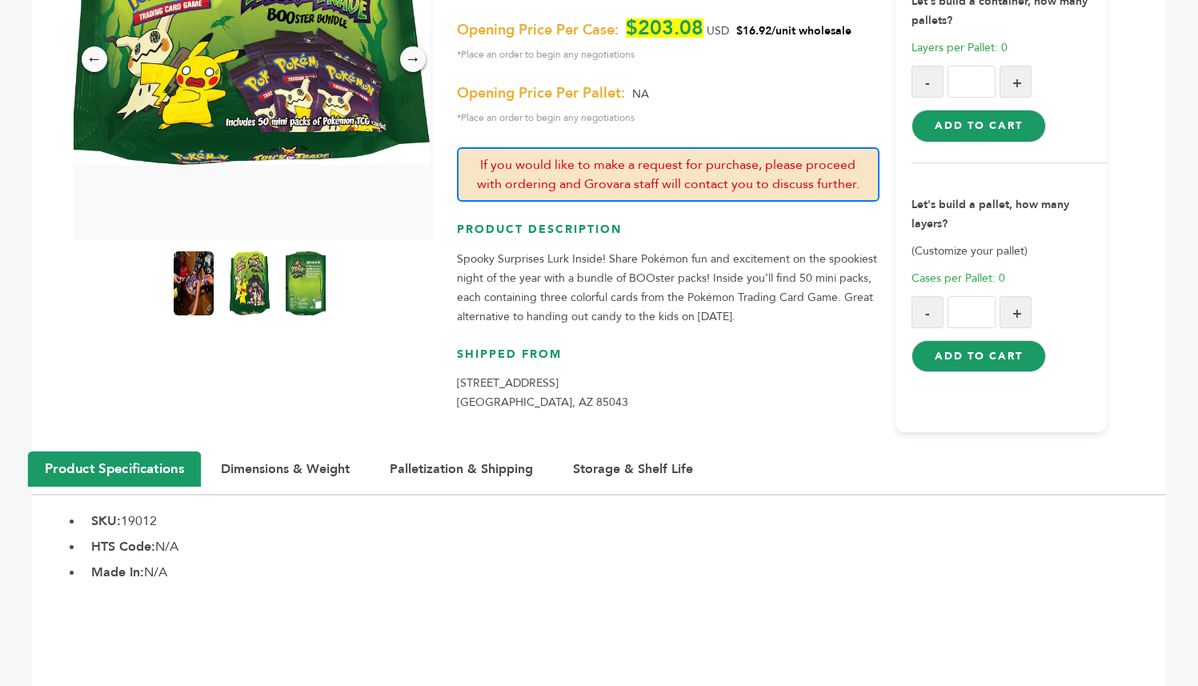
drag, startPoint x: 28, startPoint y: 230, endPoint x: 58, endPoint y: 249, distance: 35.3
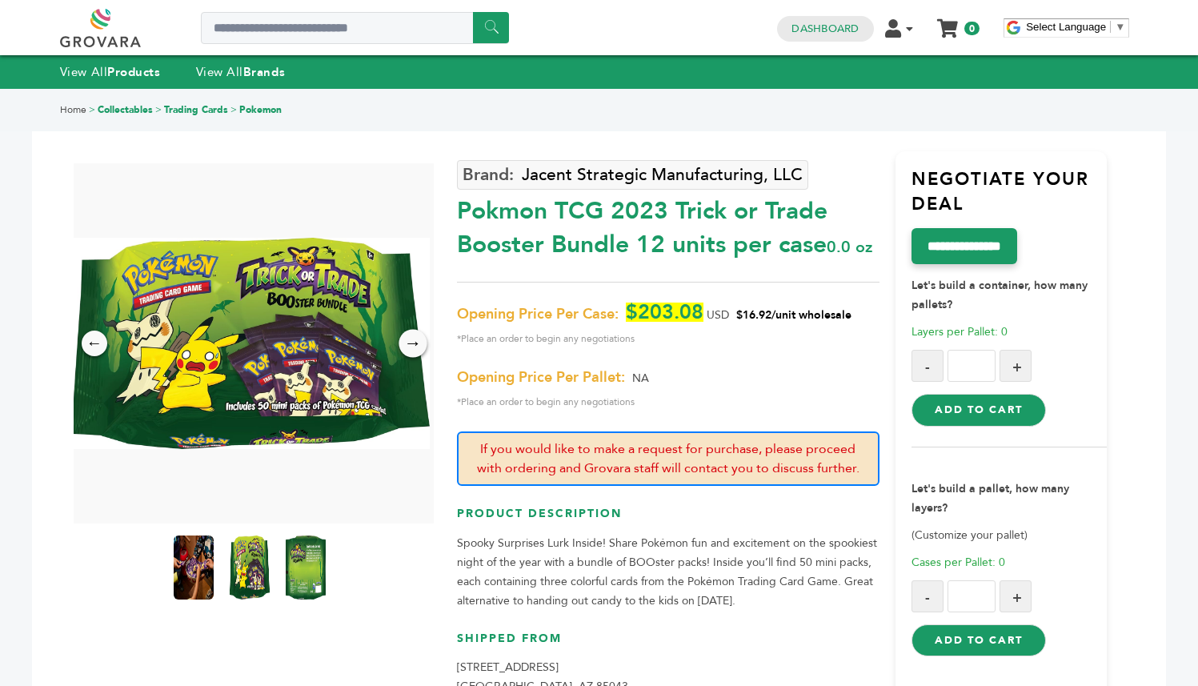
click at [415, 339] on div "→" at bounding box center [413, 343] width 28 height 28
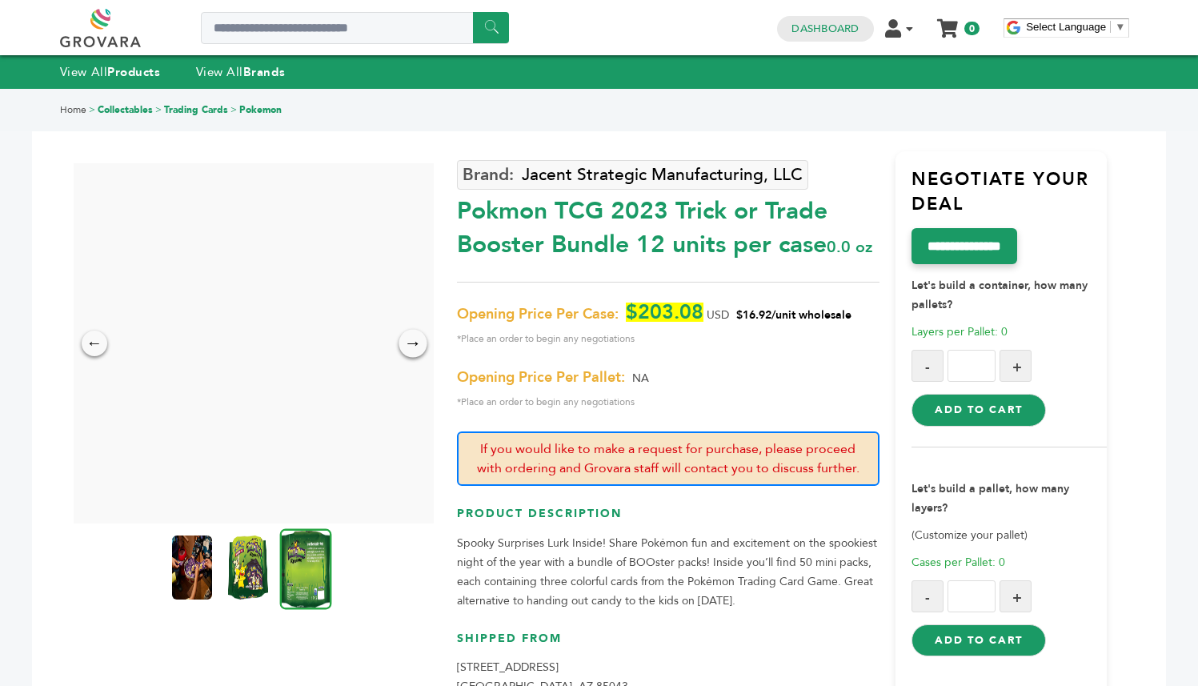
click at [415, 338] on div "→" at bounding box center [413, 343] width 28 height 28
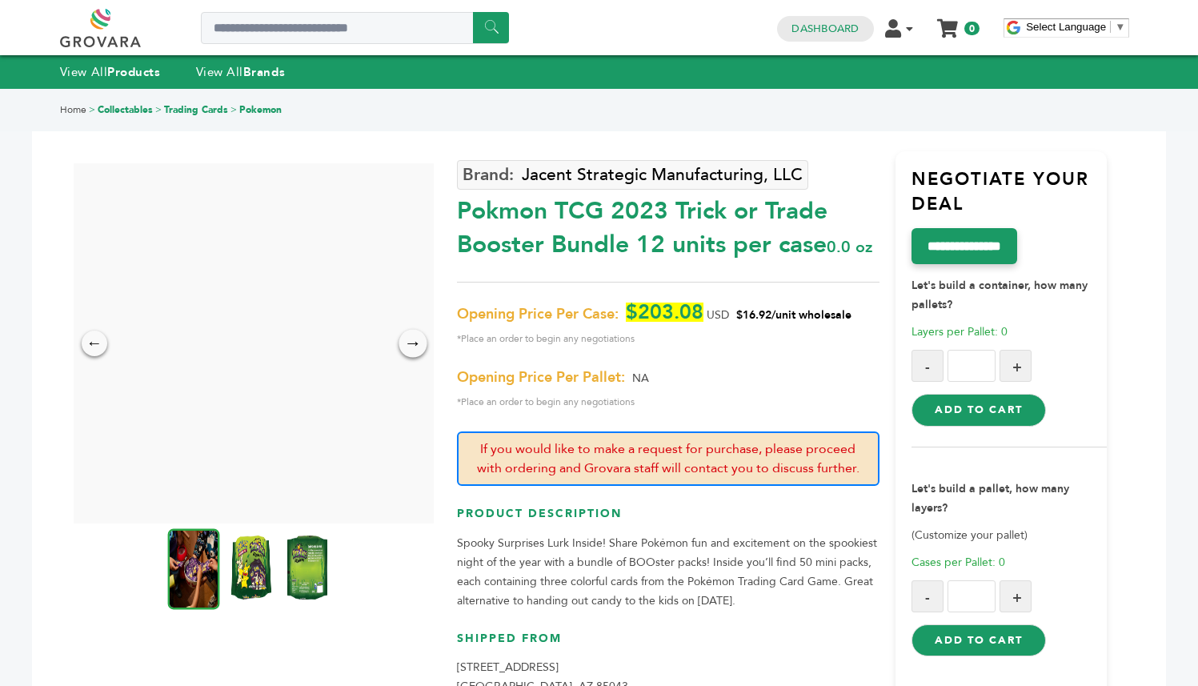
click at [411, 346] on div "→" at bounding box center [413, 343] width 28 height 28
